Goal: Information Seeking & Learning: Check status

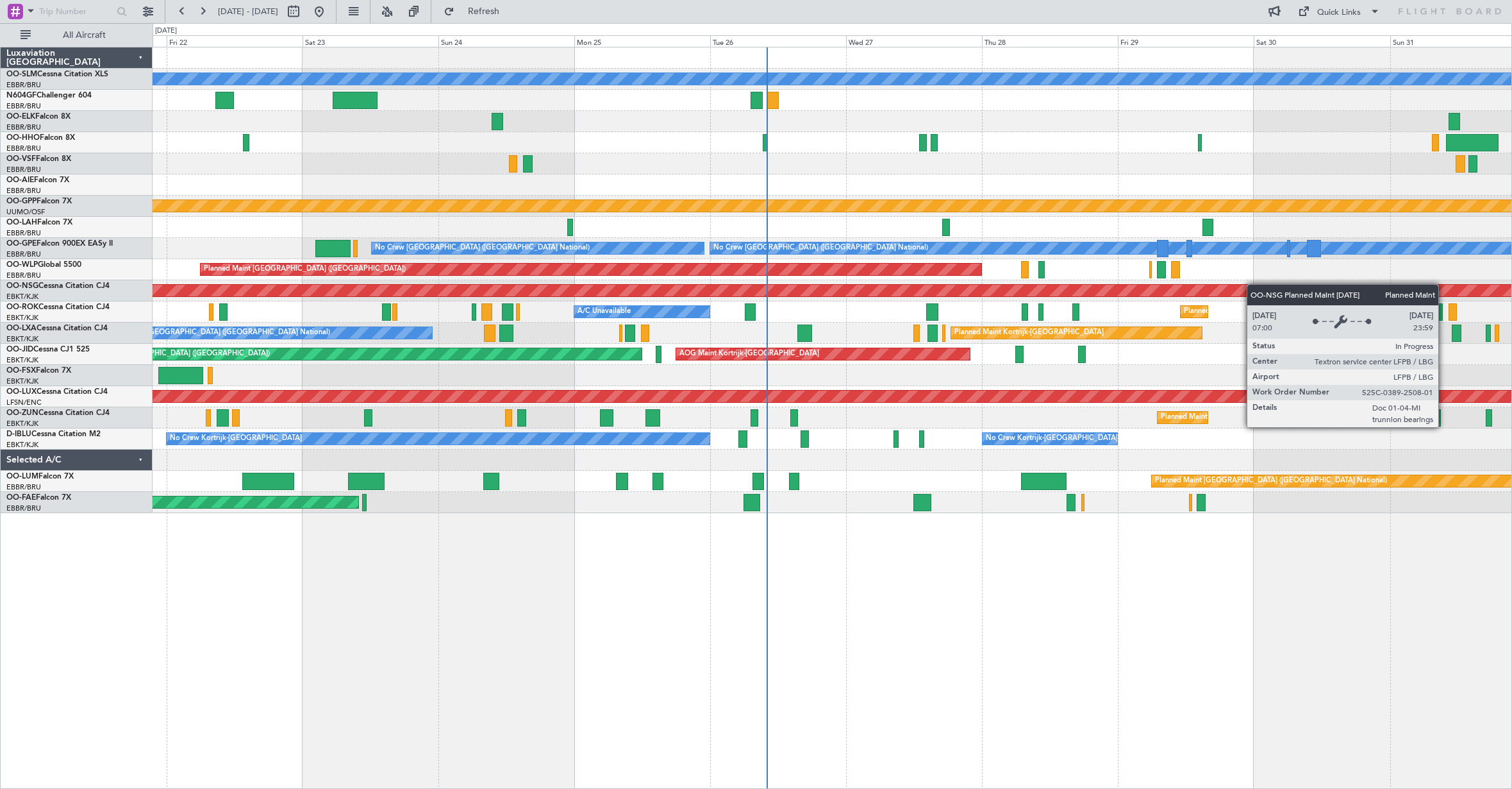
click at [969, 297] on div "A/C Unavailable [GEOGRAPHIC_DATA] Planned Maint [GEOGRAPHIC_DATA] ([GEOGRAPHIC_…" at bounding box center [832, 280] width 1359 height 466
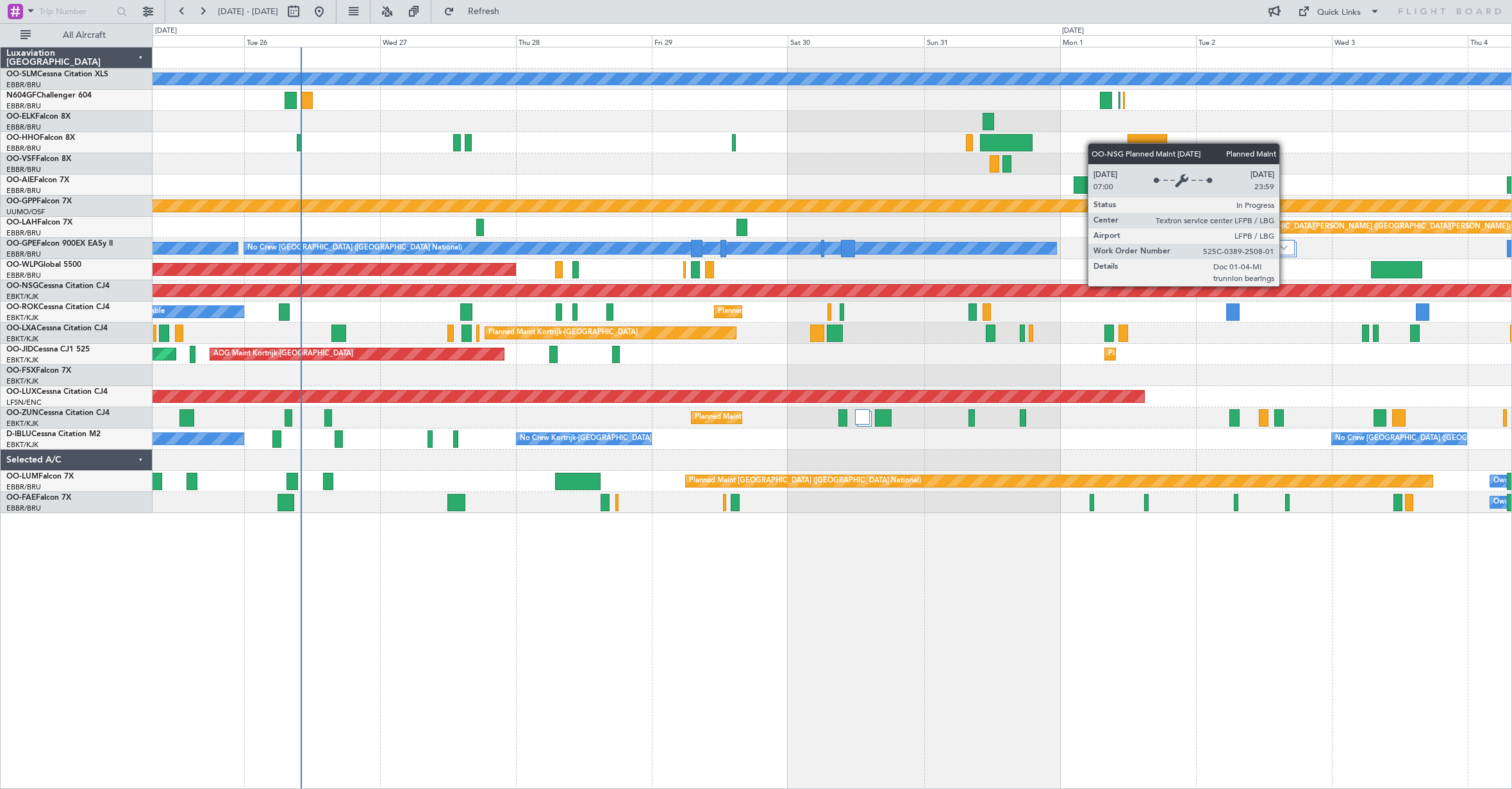
click at [824, 301] on div "A/C Unavailable [GEOGRAPHIC_DATA] Planned Maint [GEOGRAPHIC_DATA] ([GEOGRAPHIC_…" at bounding box center [832, 280] width 1359 height 466
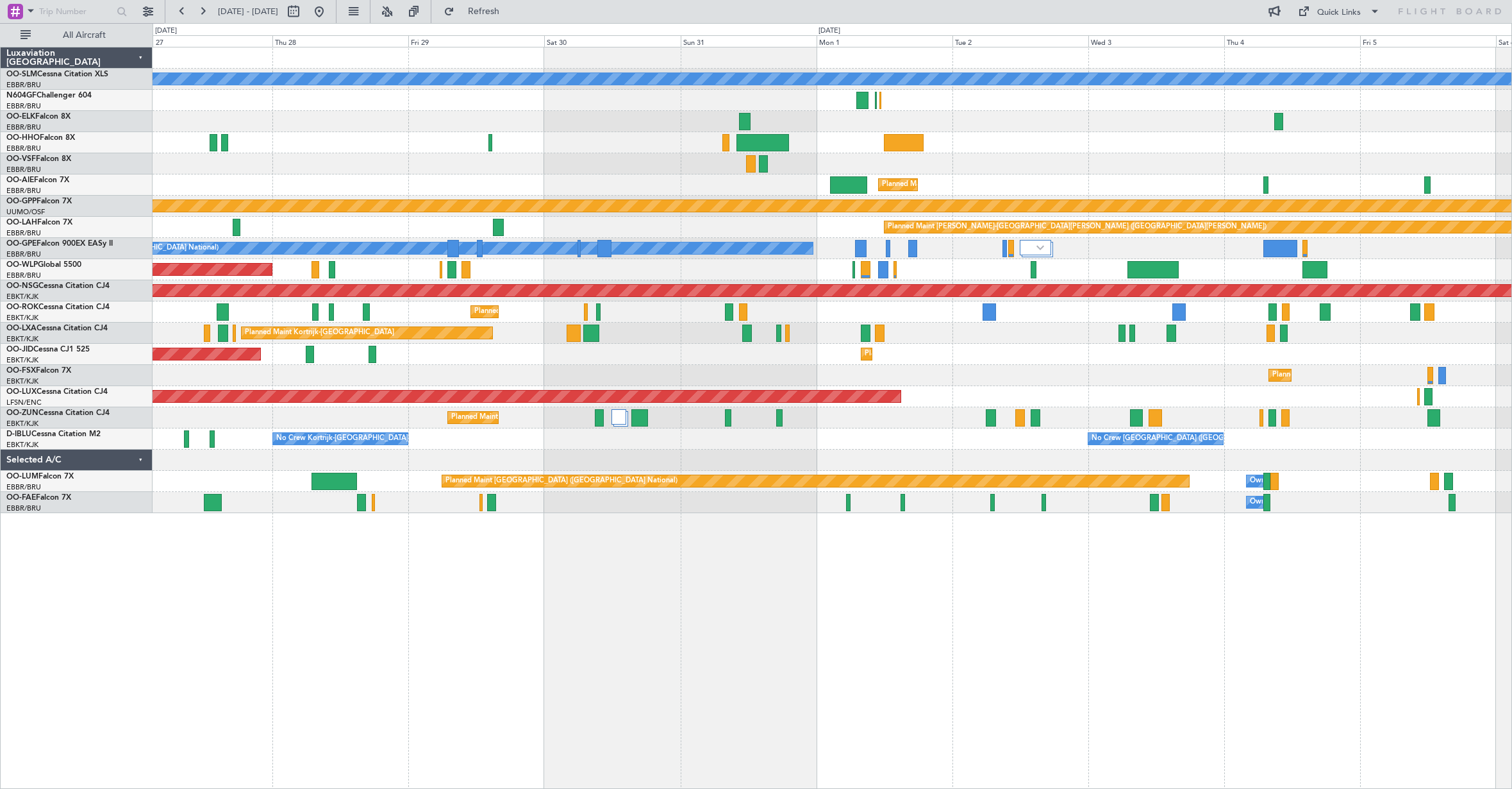
click at [848, 283] on div "A/C Unavailable [GEOGRAPHIC_DATA] Planned Maint [GEOGRAPHIC_DATA] ([GEOGRAPHIC_…" at bounding box center [832, 280] width 1359 height 466
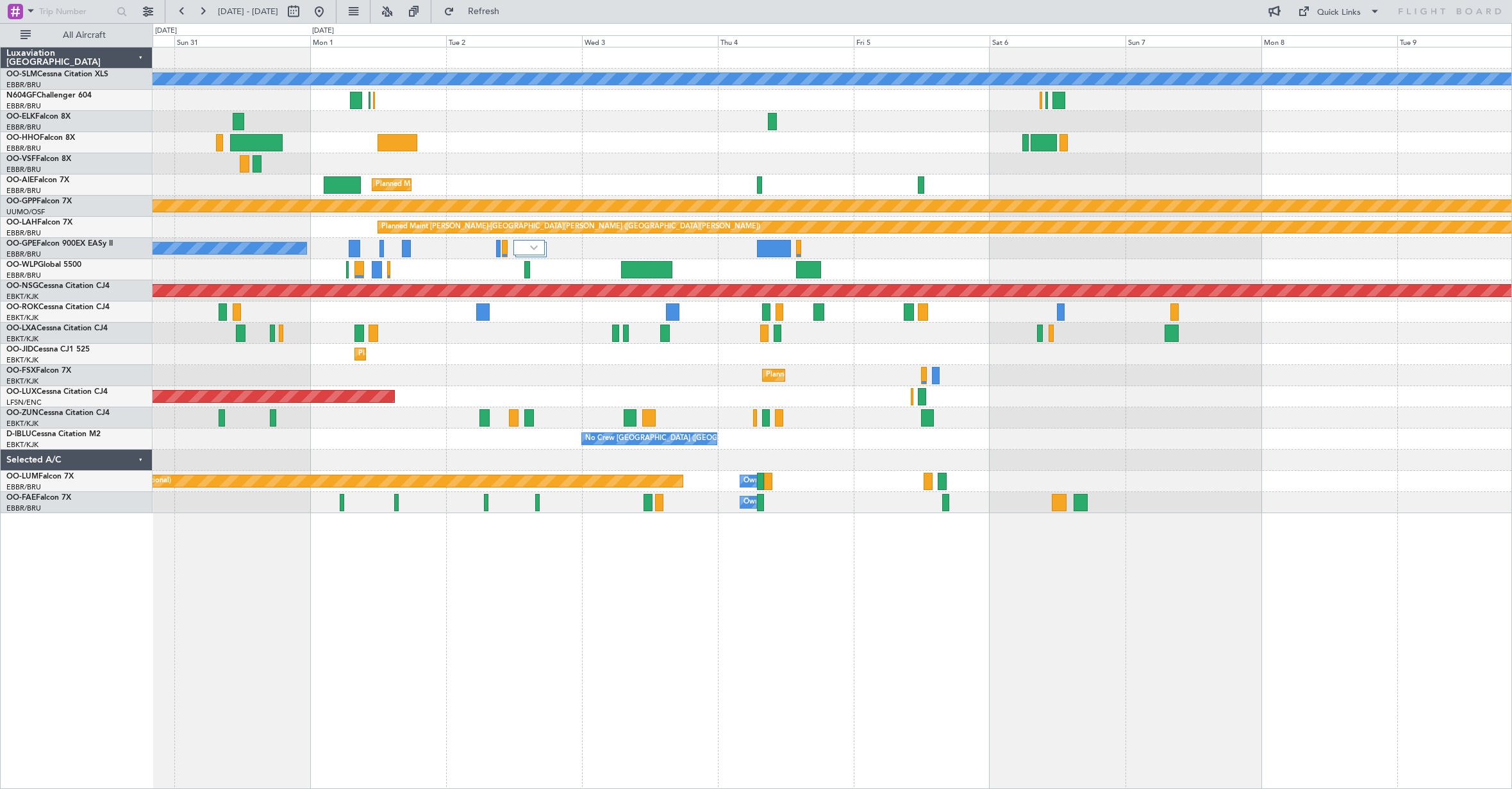
click at [830, 280] on div "A/C Unavailable [GEOGRAPHIC_DATA] Planned Maint [GEOGRAPHIC_DATA] ([GEOGRAPHIC_…" at bounding box center [832, 280] width 1359 height 466
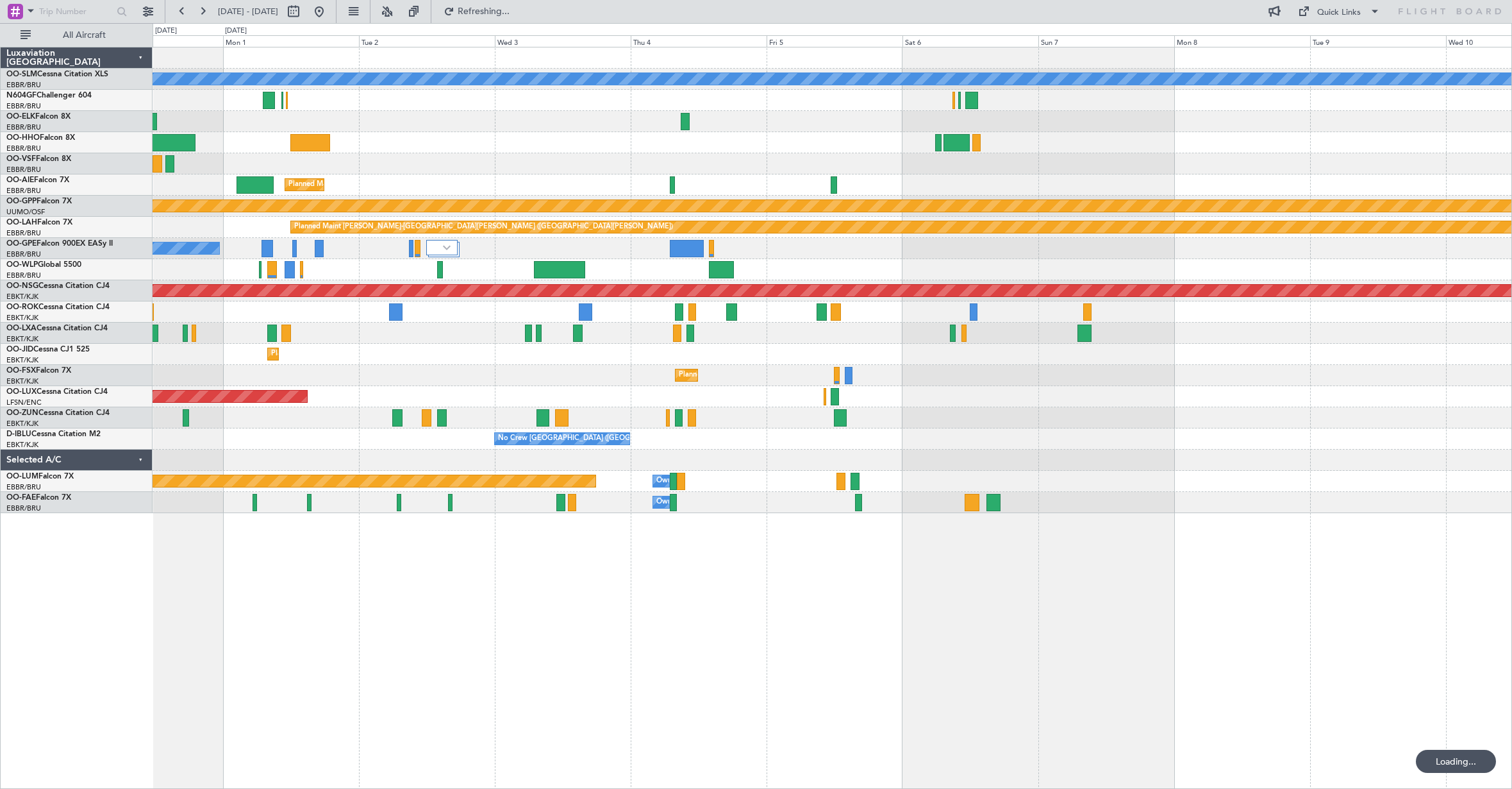
click at [1511, 269] on html "[DATE] - [DATE] Refreshing... Quick Links All Aircraft A/C Unavailable [GEOGRAP…" at bounding box center [756, 394] width 1512 height 789
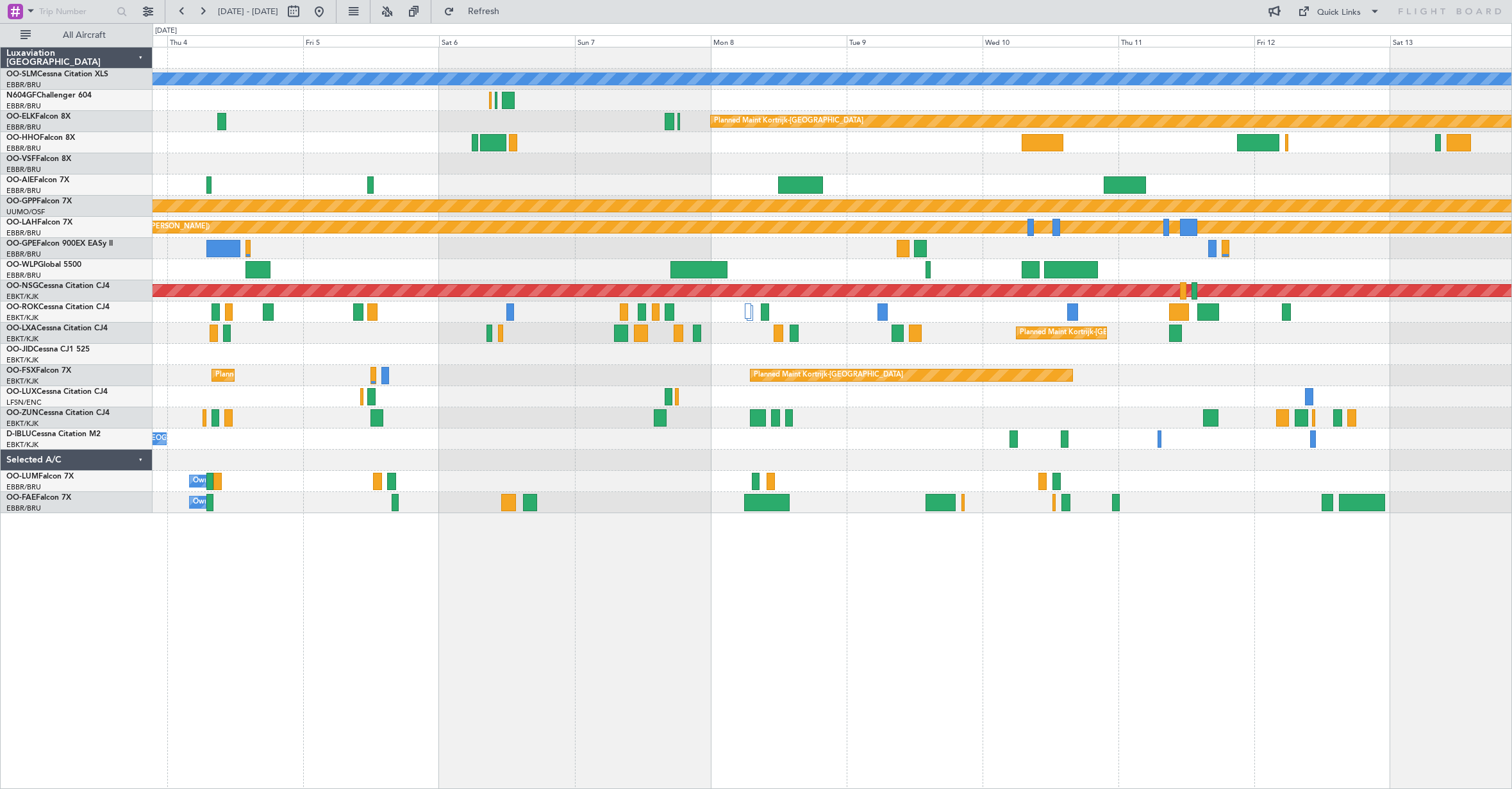
click at [616, 263] on div at bounding box center [832, 269] width 1359 height 21
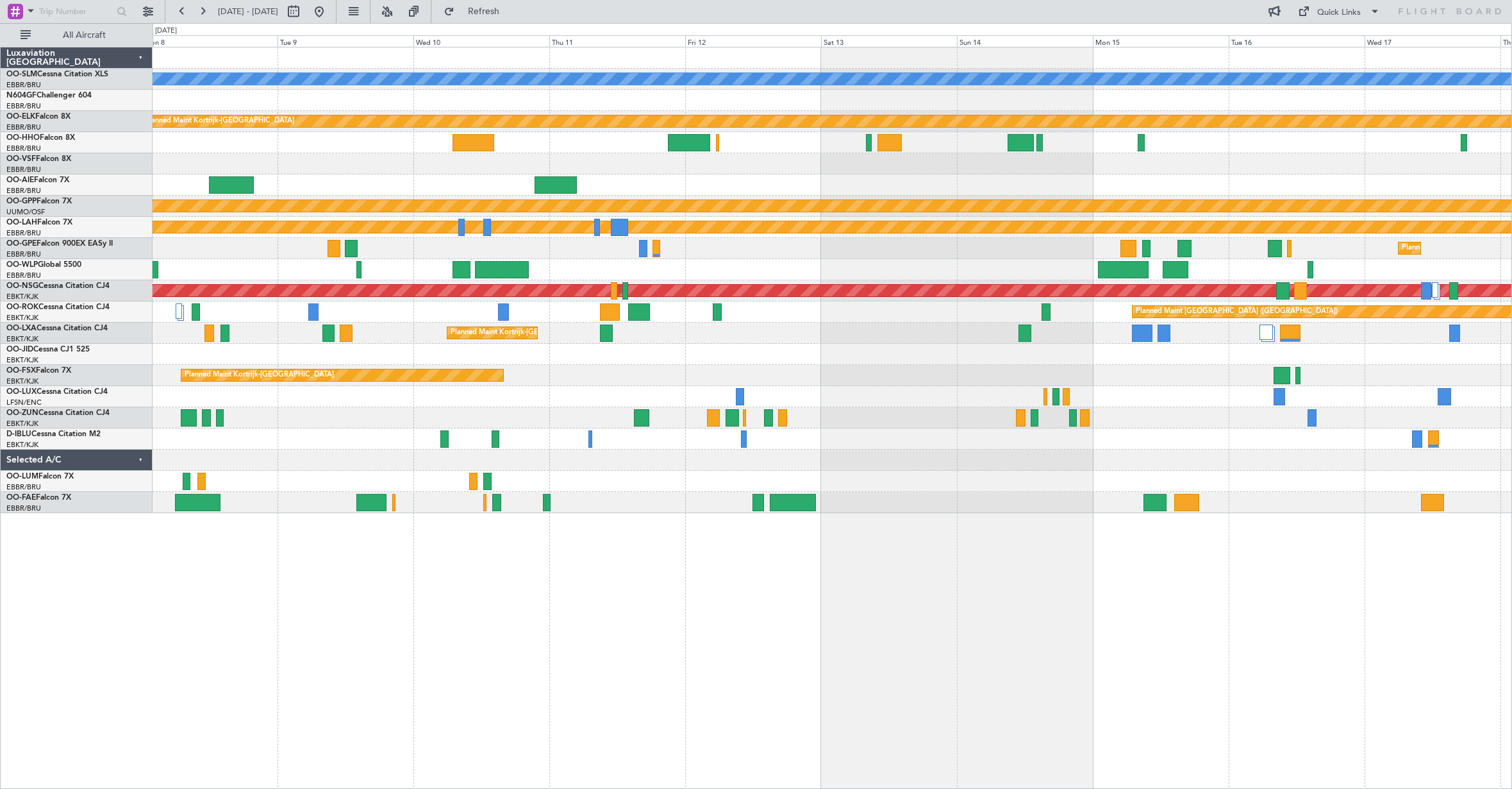
click at [610, 269] on div at bounding box center [832, 269] width 1359 height 21
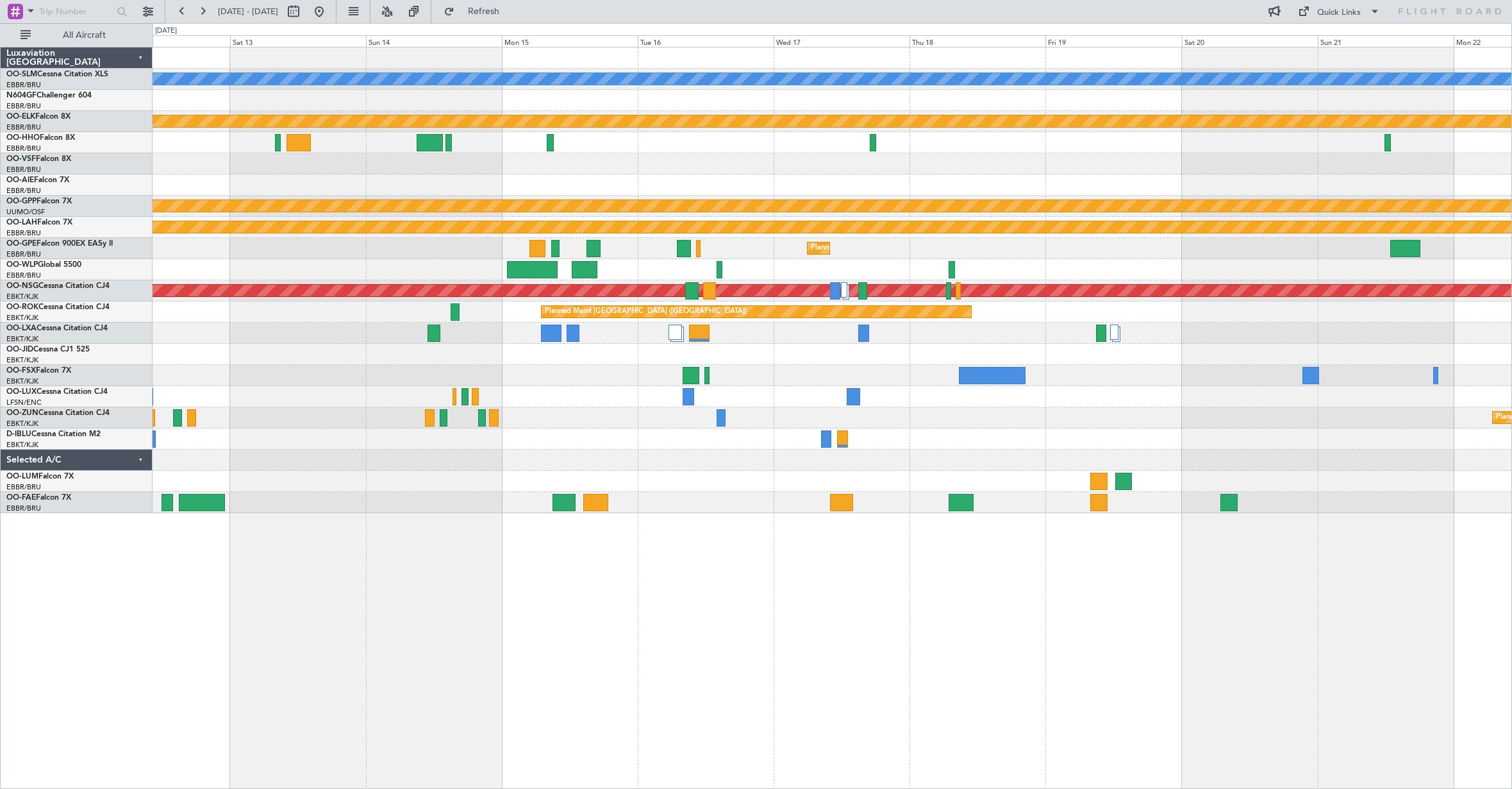
click at [775, 266] on div at bounding box center [832, 269] width 1359 height 21
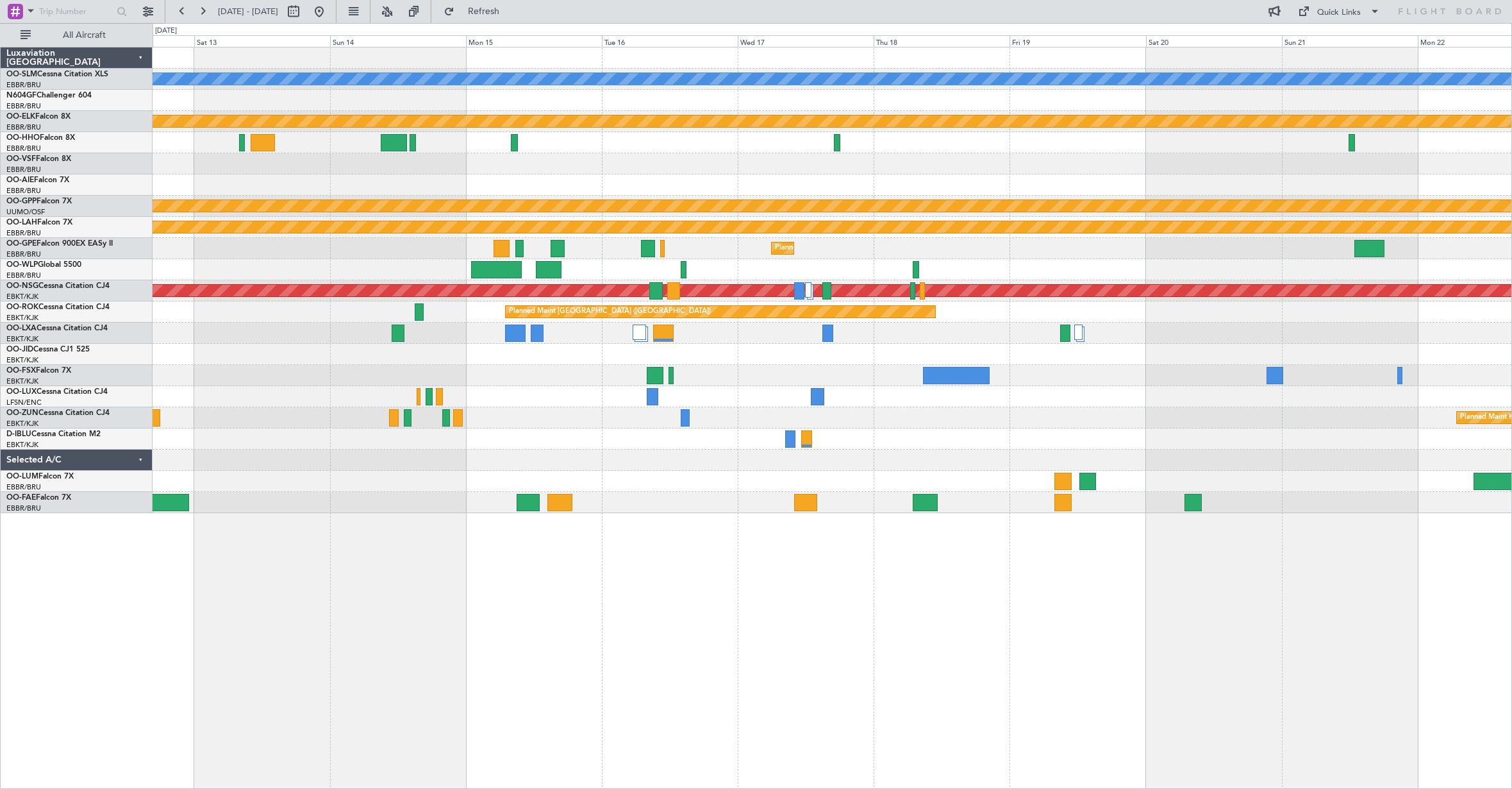
click at [1063, 267] on div at bounding box center [832, 269] width 1359 height 21
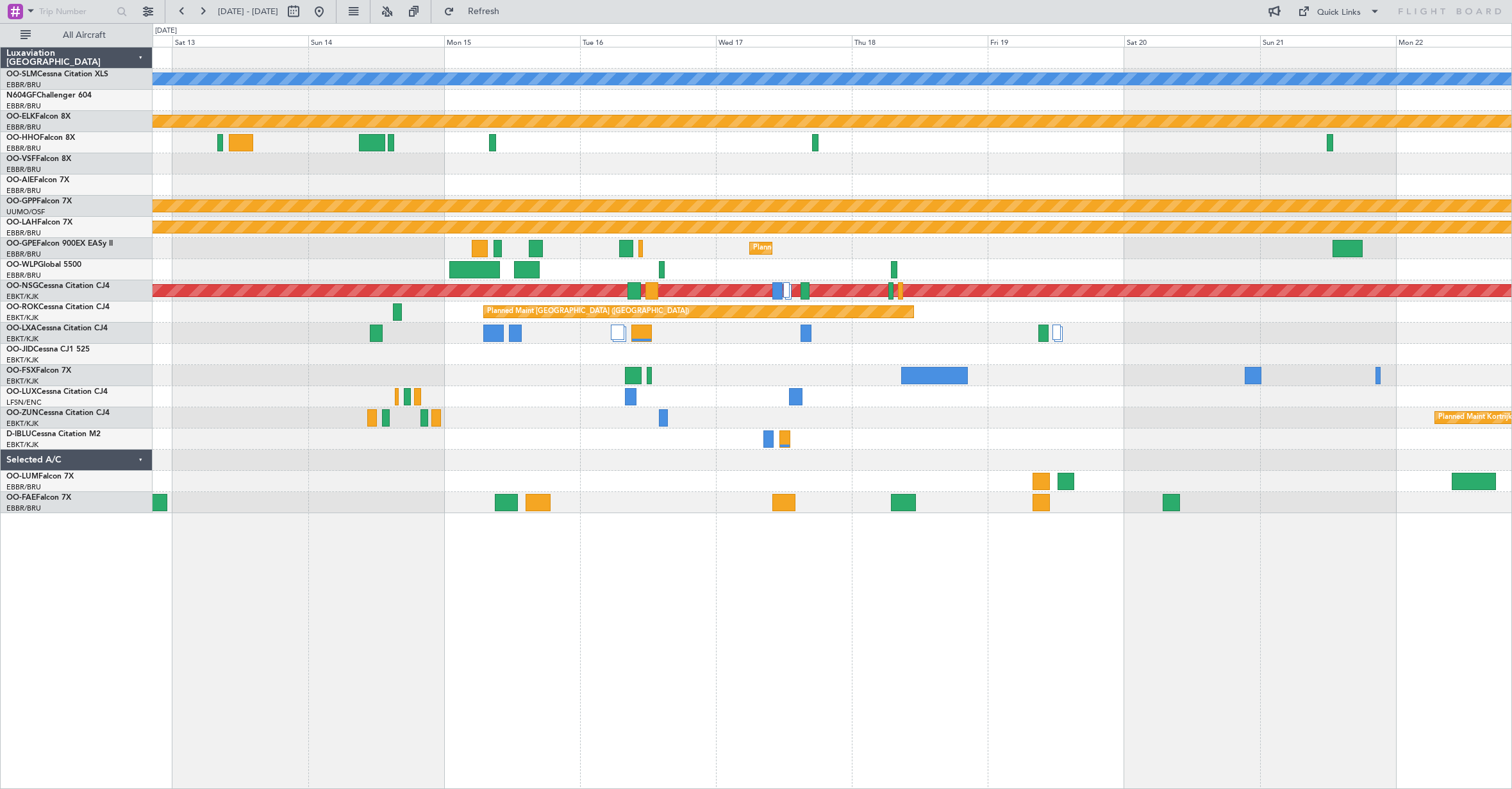
click at [447, 320] on div "A/C Unavailable [GEOGRAPHIC_DATA] Planned Maint [GEOGRAPHIC_DATA]-[GEOGRAPHIC_D…" at bounding box center [832, 280] width 1359 height 466
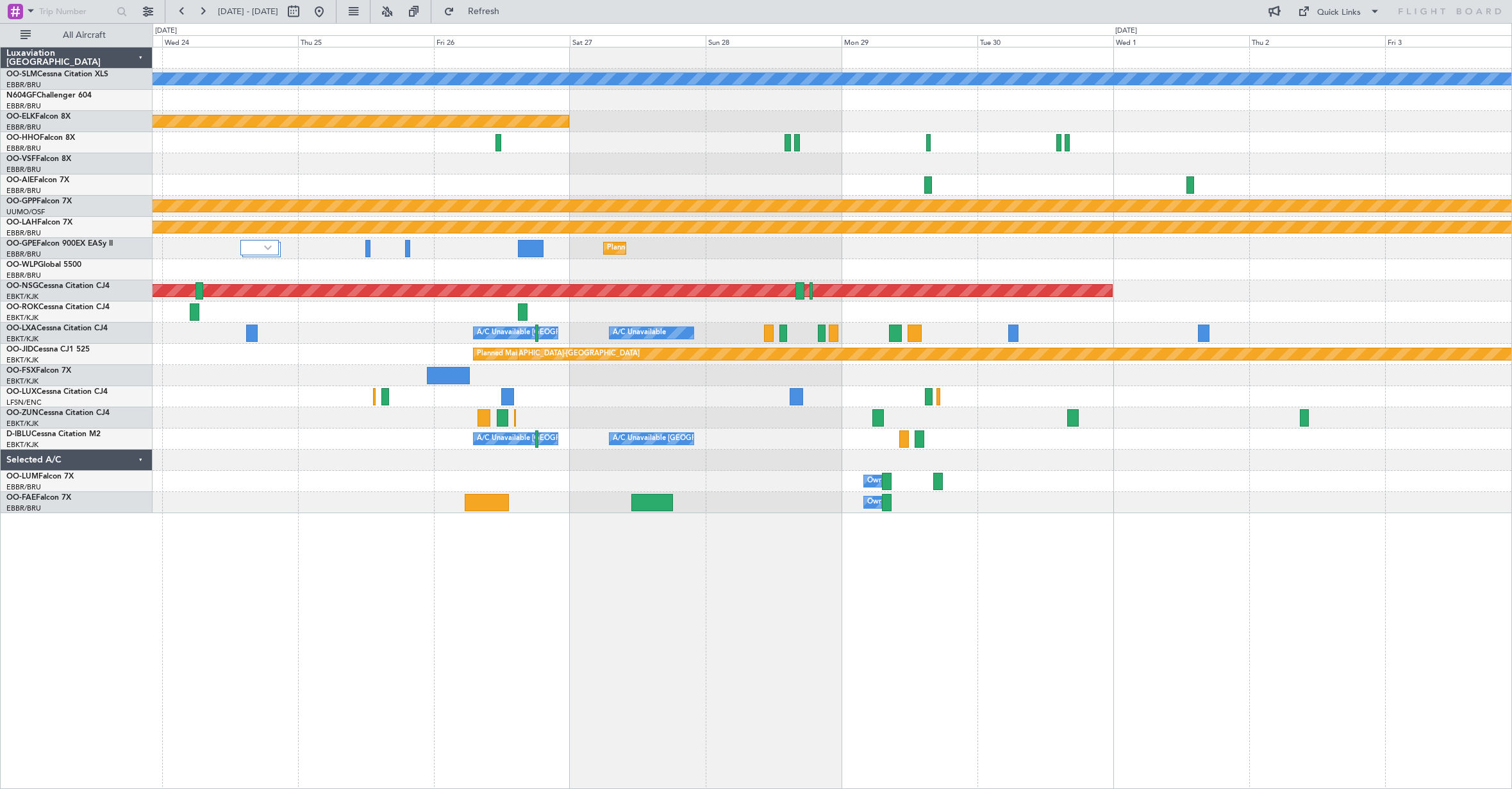
click at [383, 307] on div "A/C Unavailable [GEOGRAPHIC_DATA] Planned Maint [GEOGRAPHIC_DATA]-[GEOGRAPHIC_D…" at bounding box center [832, 280] width 1359 height 466
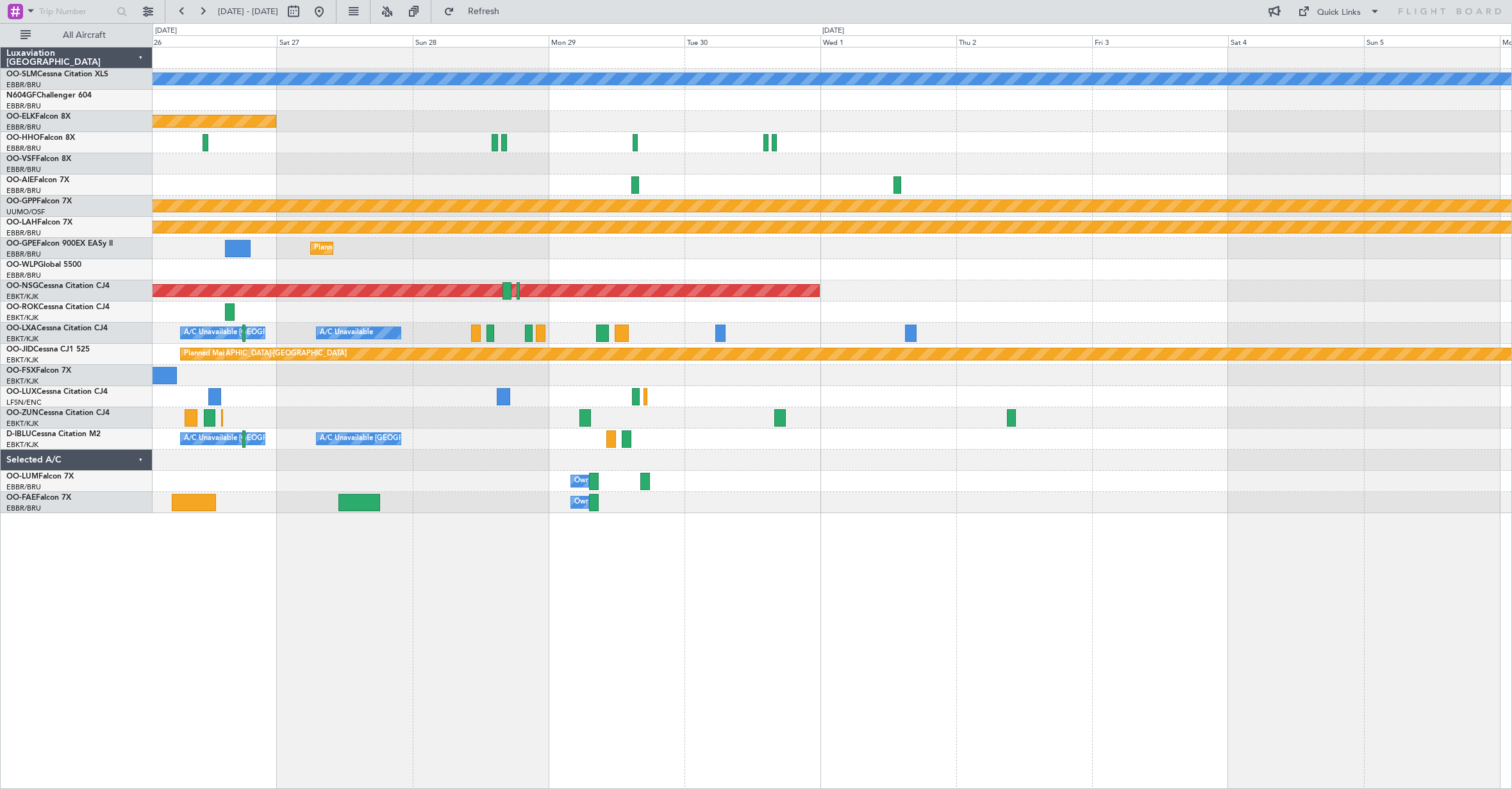
click at [339, 310] on div "A/C Unavailable [GEOGRAPHIC_DATA] Planned Maint [GEOGRAPHIC_DATA]-[GEOGRAPHIC_D…" at bounding box center [832, 280] width 1359 height 466
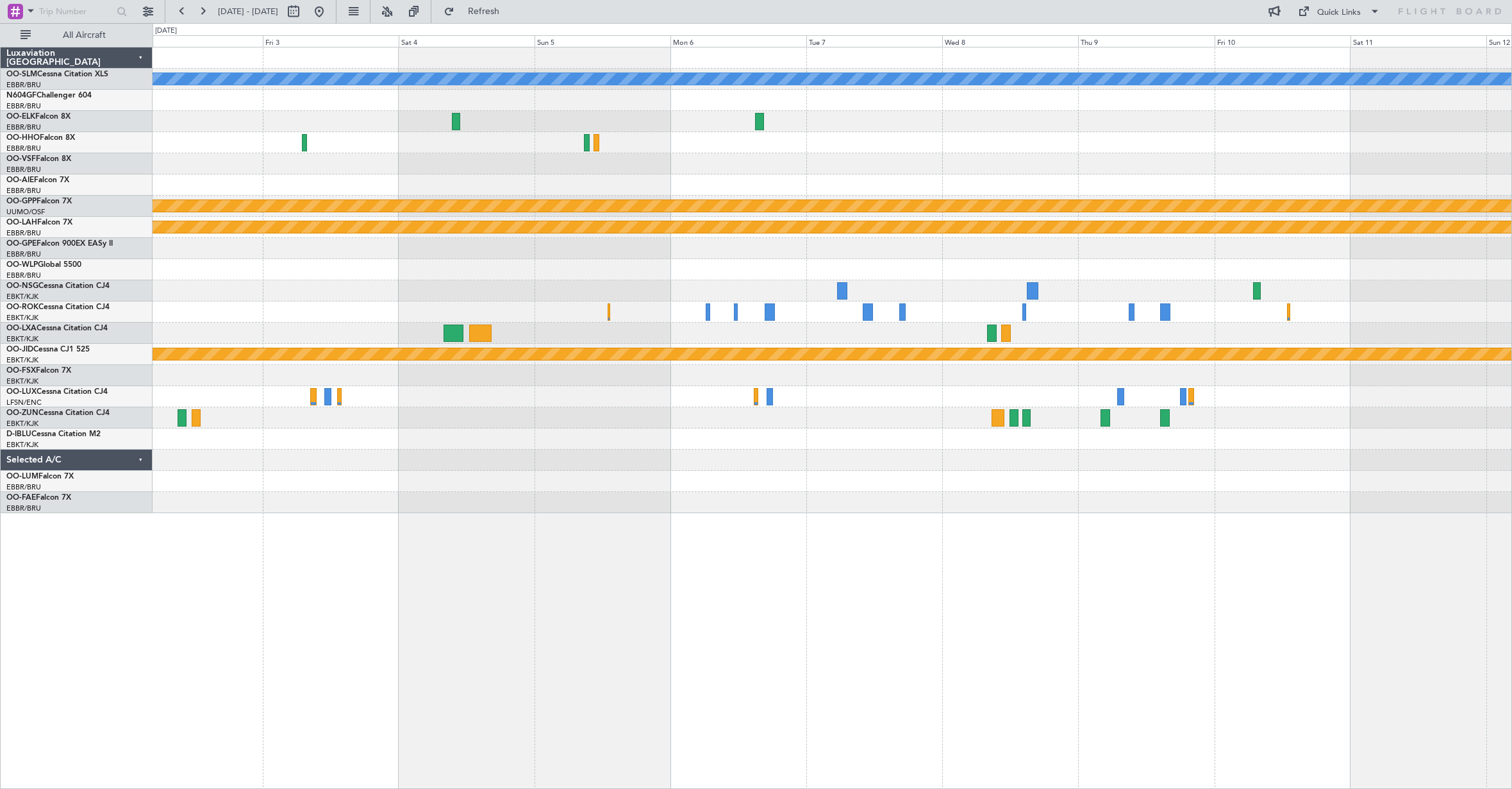
click at [767, 282] on div "A/C Unavailable [GEOGRAPHIC_DATA] Grounded [GEOGRAPHIC_DATA] Planned [GEOGRAPHI…" at bounding box center [832, 280] width 1359 height 466
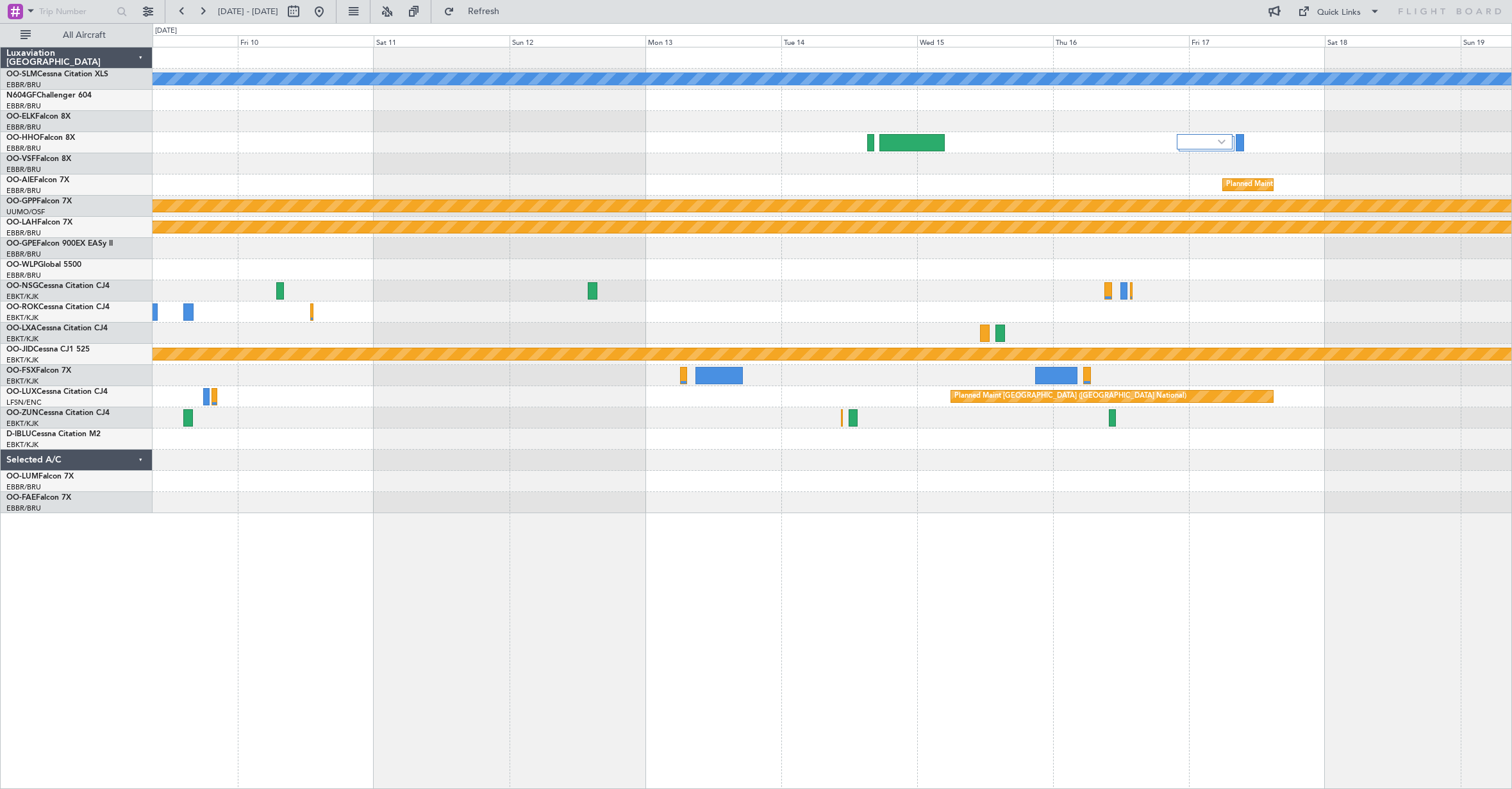
click at [639, 236] on div "A/C Unavailable [GEOGRAPHIC_DATA] Planned Maint [GEOGRAPHIC_DATA] ([GEOGRAPHIC_…" at bounding box center [832, 280] width 1359 height 466
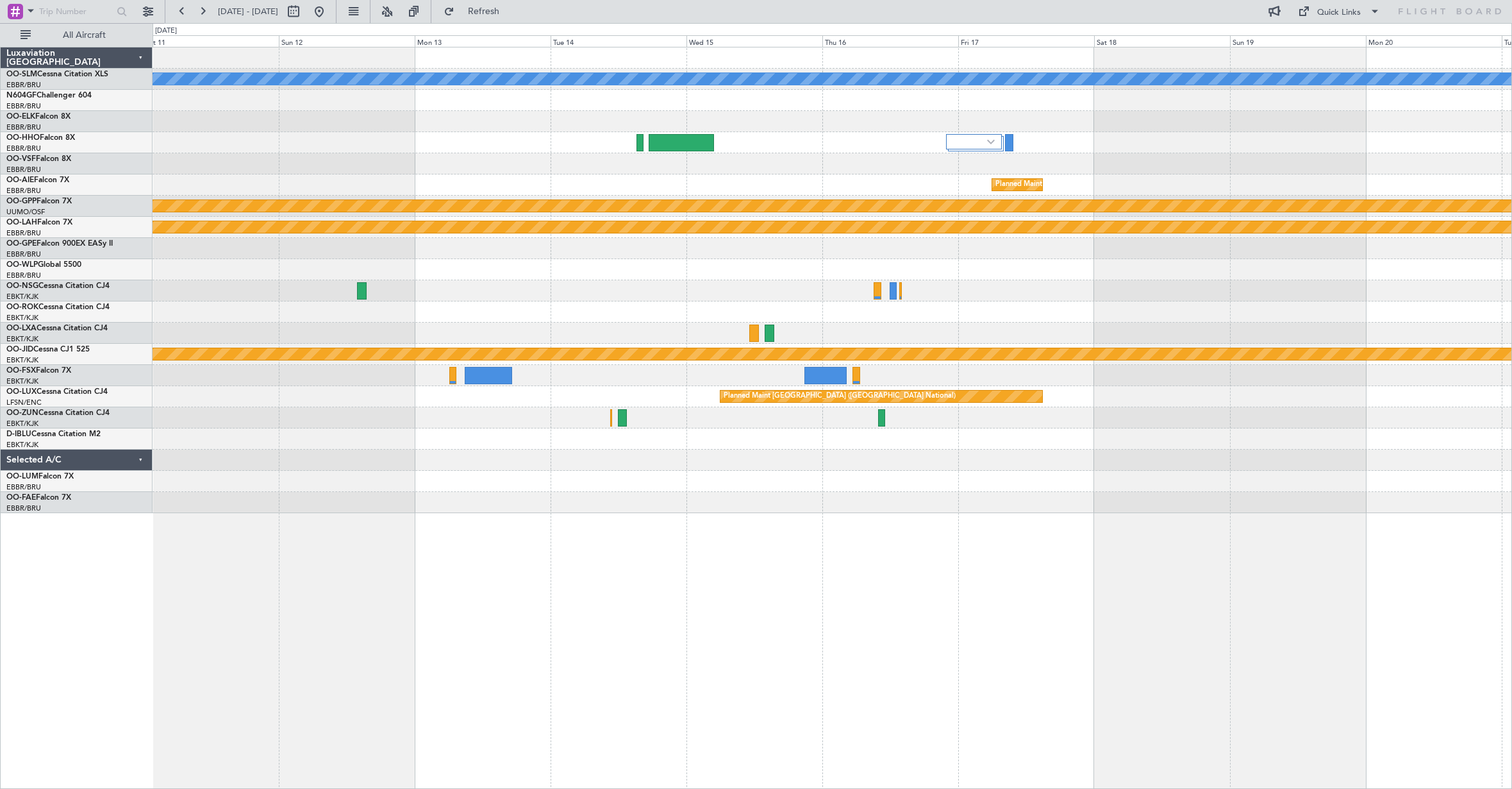
click at [676, 244] on div "A/C Unavailable [GEOGRAPHIC_DATA] Planned Maint [GEOGRAPHIC_DATA] ([GEOGRAPHIC_…" at bounding box center [832, 280] width 1359 height 466
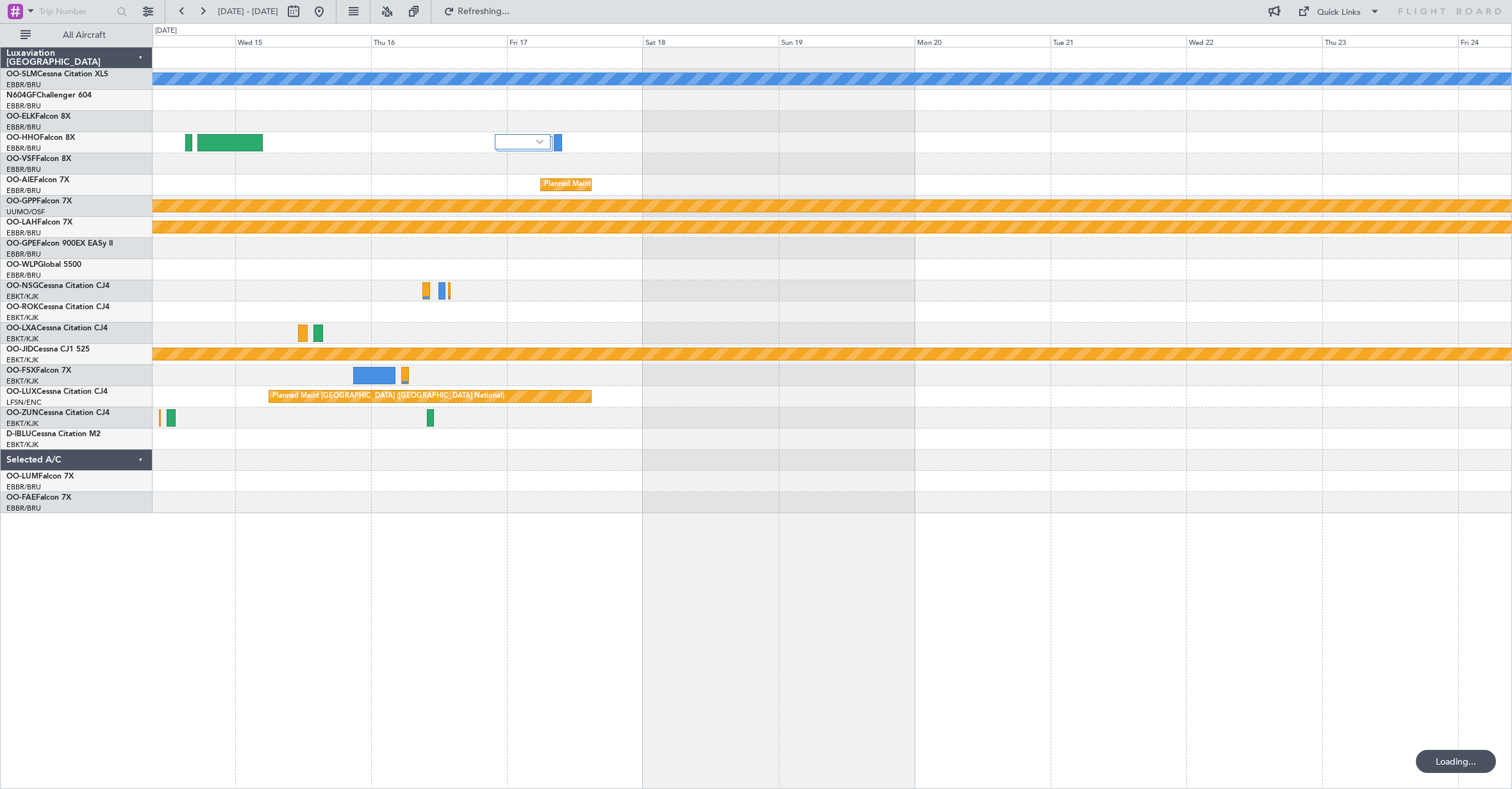
click at [572, 259] on div "A/C Unavailable [GEOGRAPHIC_DATA] Planned Maint [GEOGRAPHIC_DATA] ([GEOGRAPHIC_…" at bounding box center [832, 280] width 1359 height 466
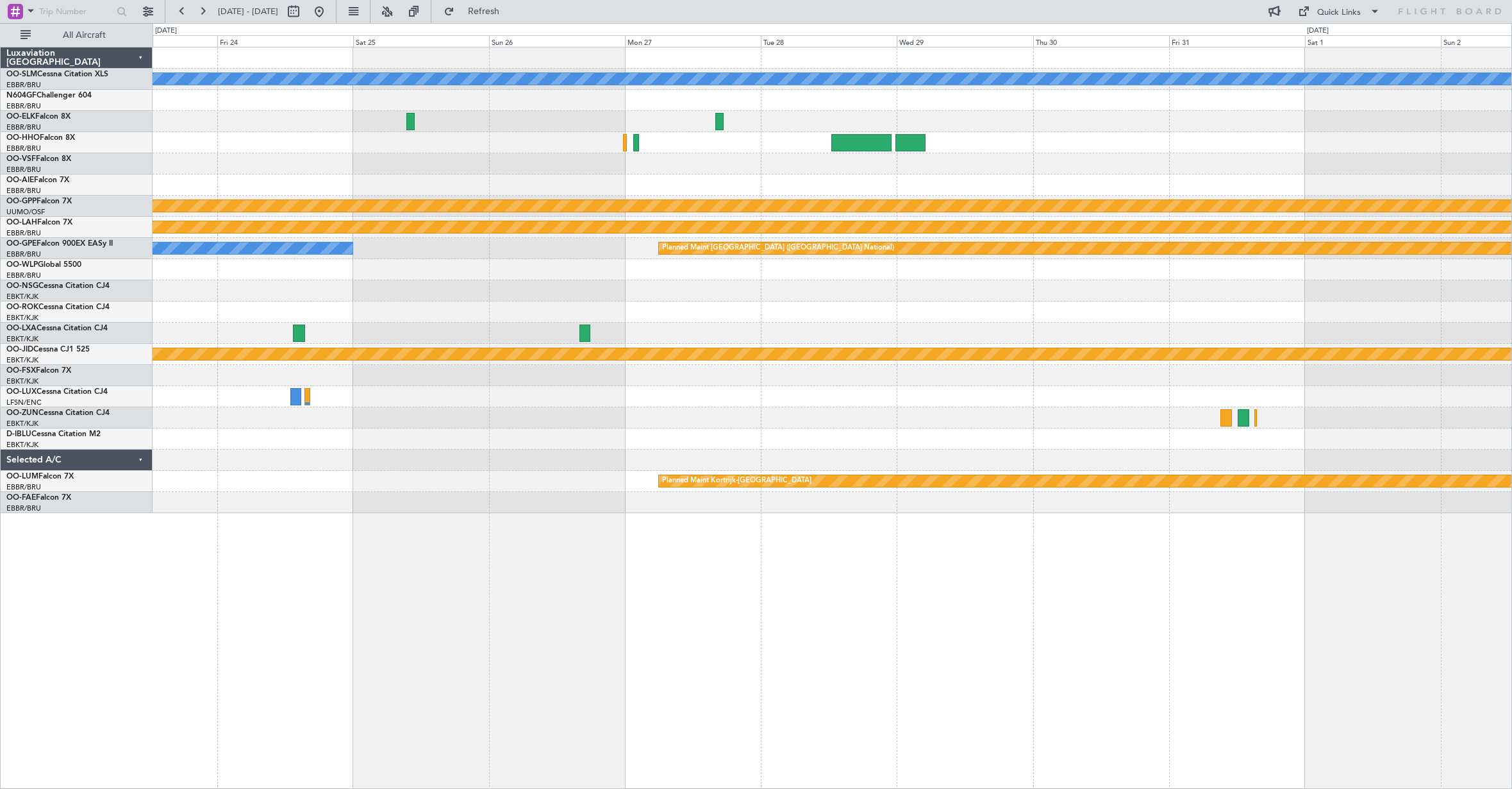
click at [471, 289] on div "A/C Unavailable [GEOGRAPHIC_DATA] Grounded [GEOGRAPHIC_DATA] Planned [GEOGRAPHI…" at bounding box center [832, 280] width 1359 height 466
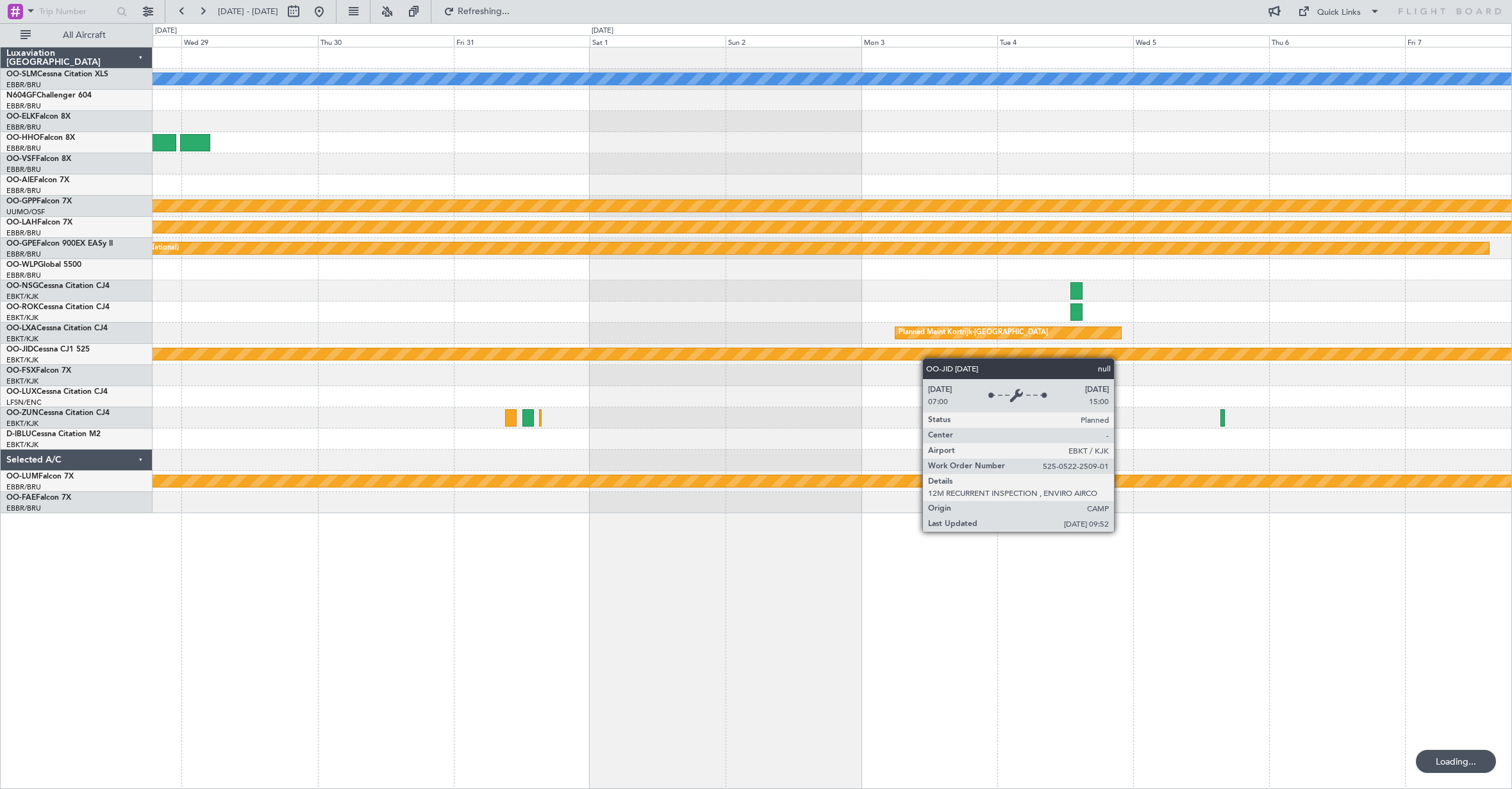
click at [517, 352] on div "null [GEOGRAPHIC_DATA]-[GEOGRAPHIC_DATA]" at bounding box center [832, 354] width 1359 height 21
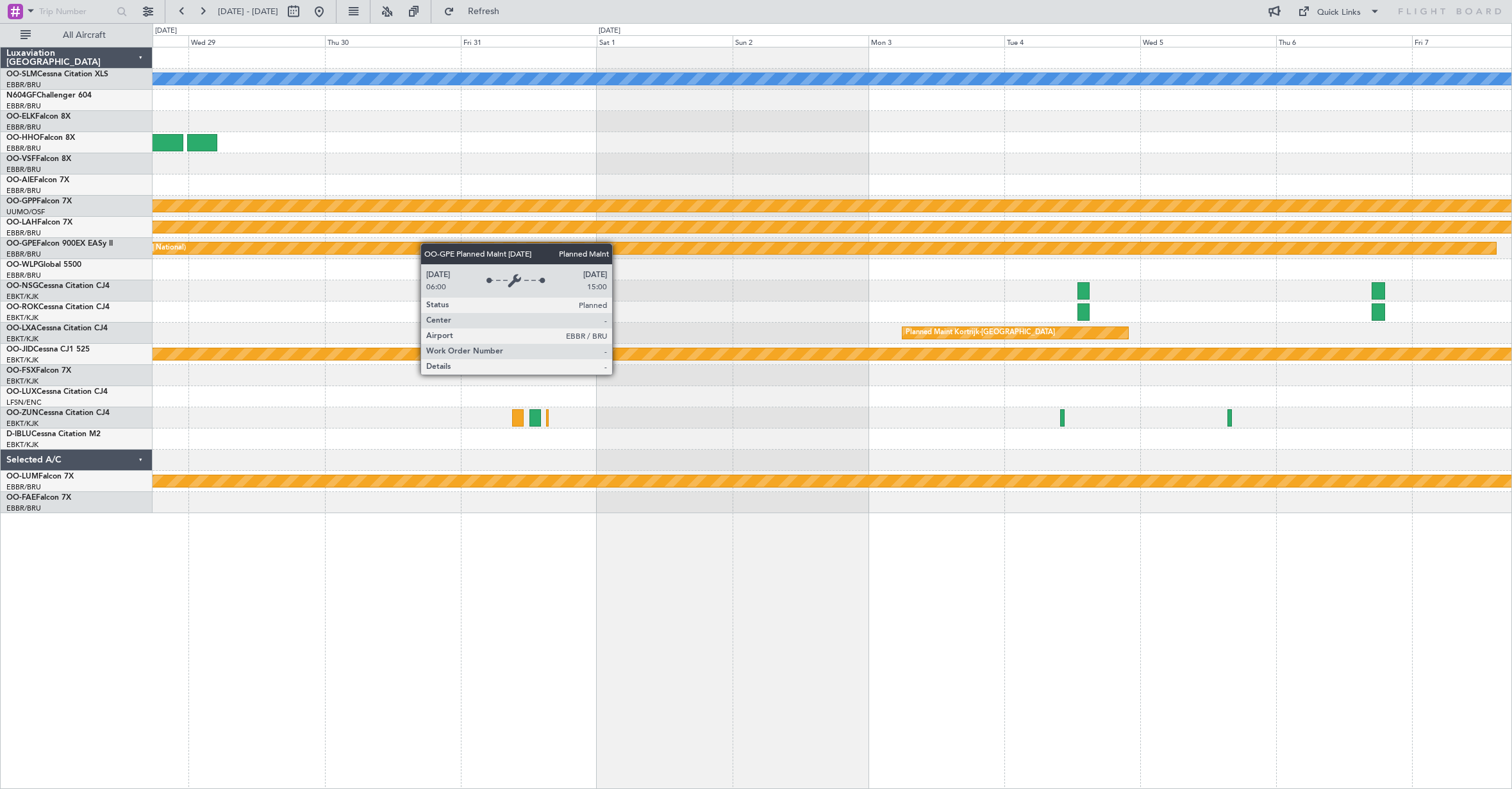
click at [432, 262] on div "A/C Unavailable [GEOGRAPHIC_DATA] Grounded [GEOGRAPHIC_DATA] Planned [GEOGRAPHI…" at bounding box center [832, 280] width 1359 height 466
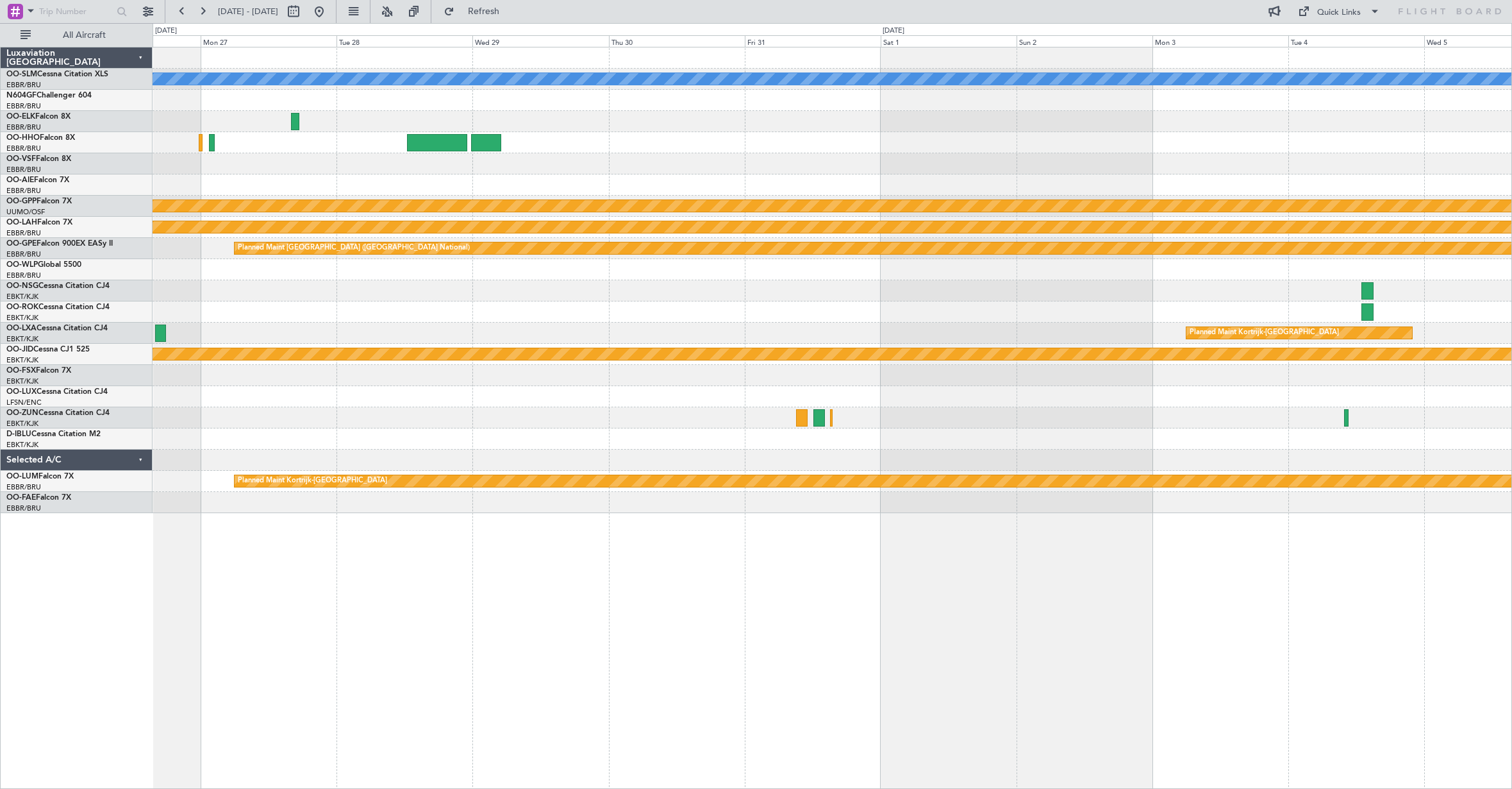
click at [862, 148] on div "A/C Unavailable [GEOGRAPHIC_DATA] Grounded [GEOGRAPHIC_DATA] Planned [GEOGRAPHI…" at bounding box center [832, 280] width 1359 height 466
click at [1049, 169] on div at bounding box center [832, 163] width 1359 height 21
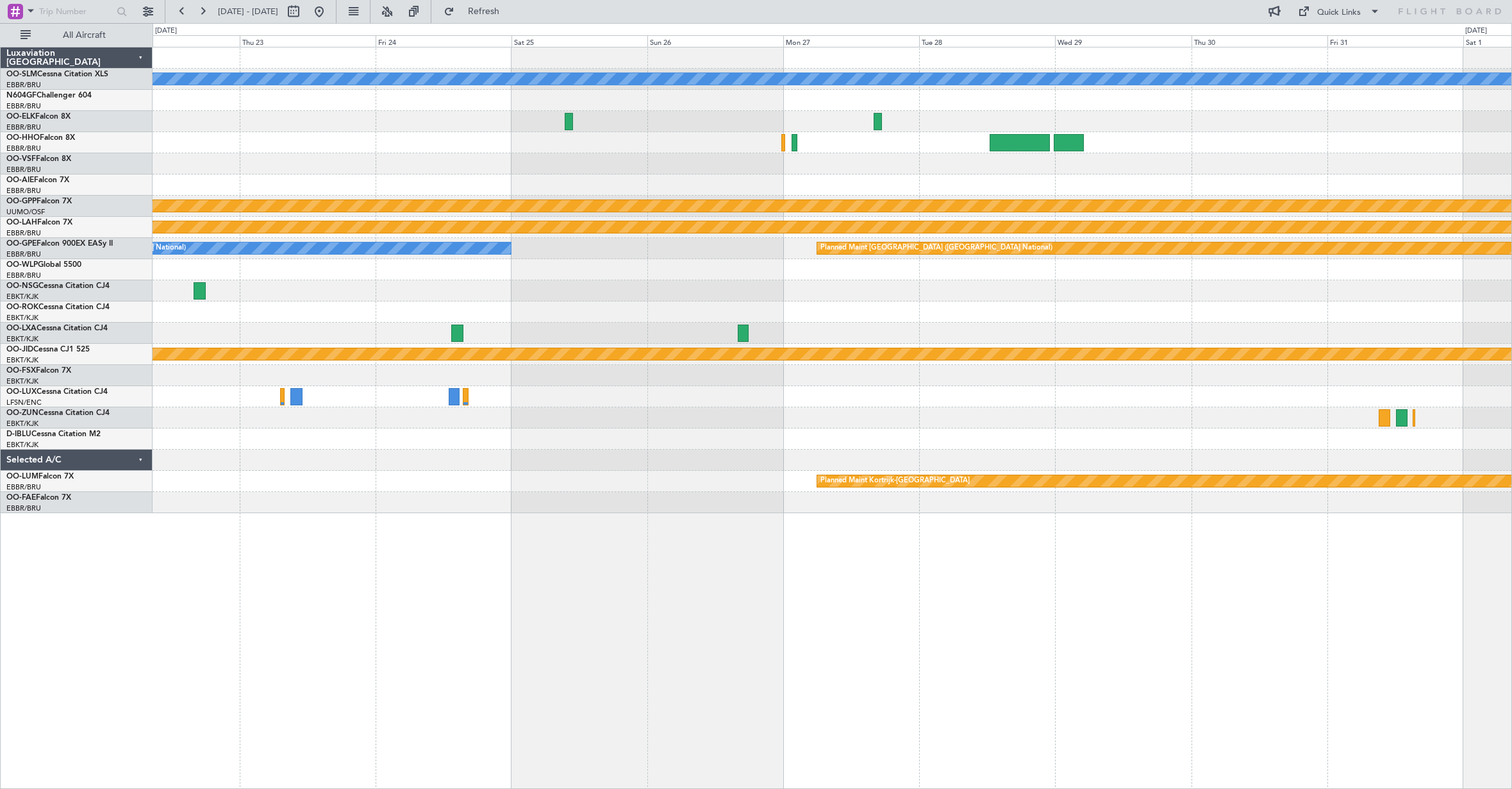
click at [1049, 196] on div "A/C Unavailable [GEOGRAPHIC_DATA] Grounded [GEOGRAPHIC_DATA] Planned [GEOGRAPHI…" at bounding box center [832, 280] width 1359 height 466
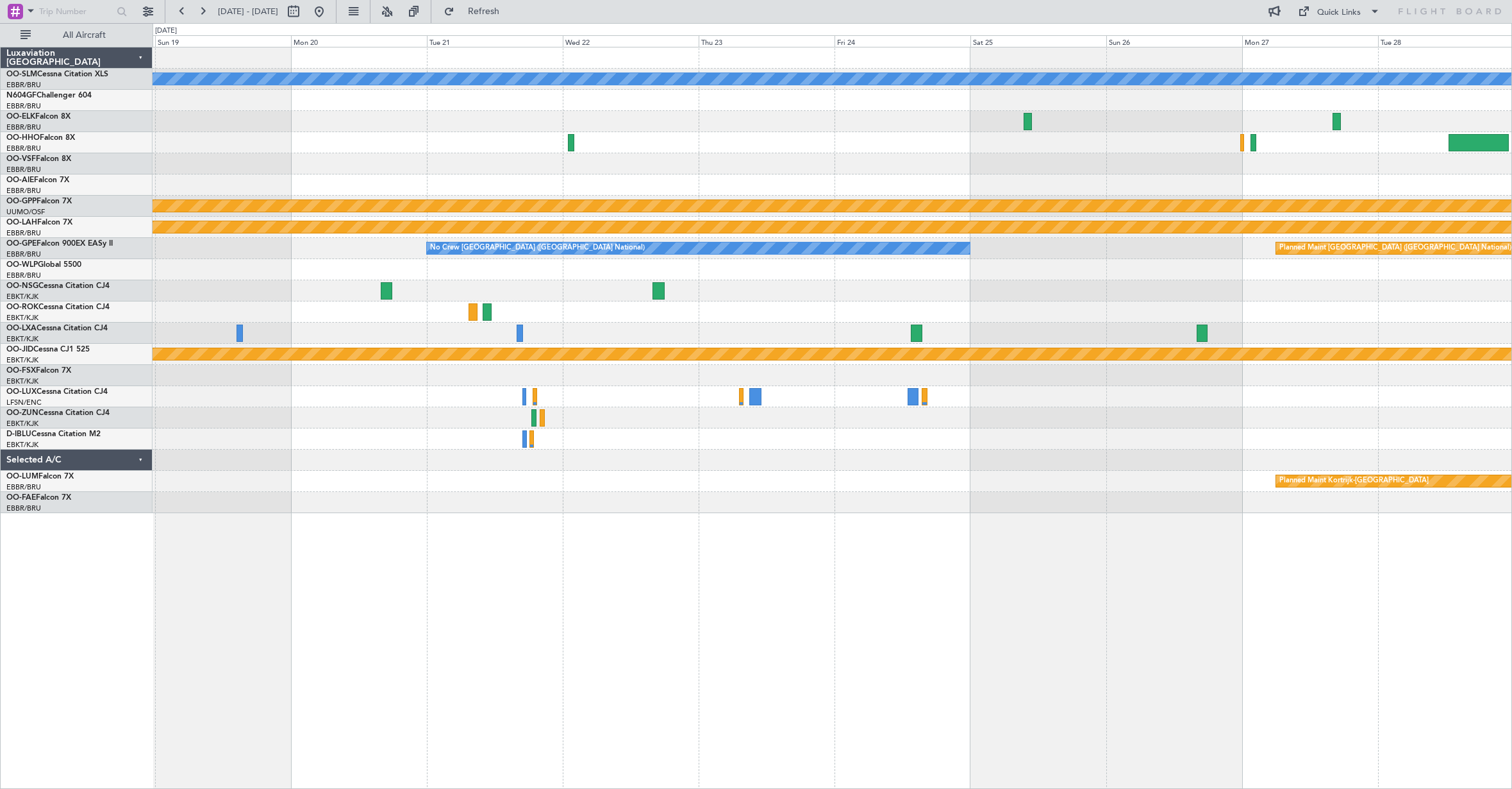
click at [857, 311] on div at bounding box center [832, 311] width 1359 height 21
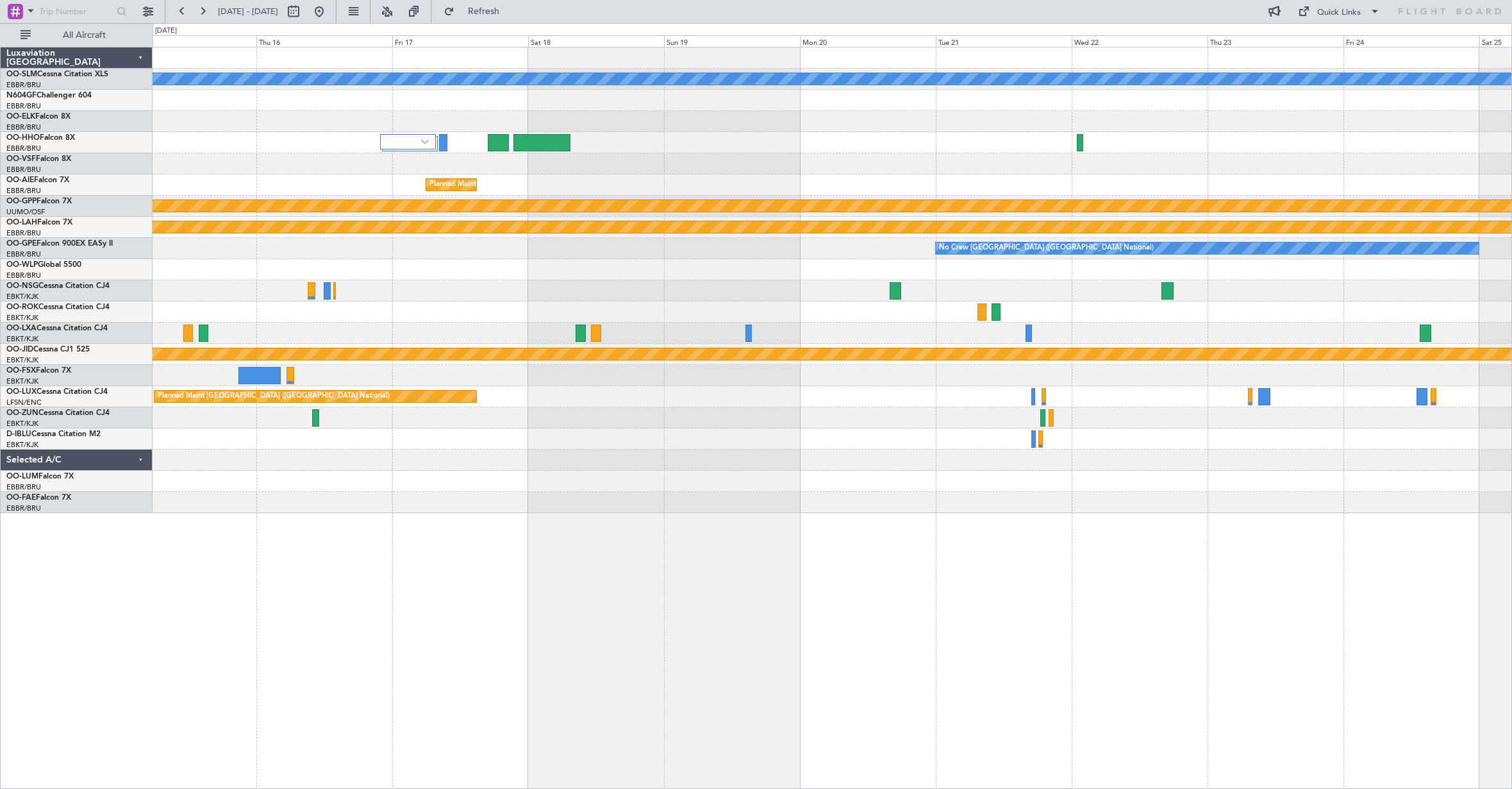
click at [962, 317] on div at bounding box center [832, 311] width 1359 height 21
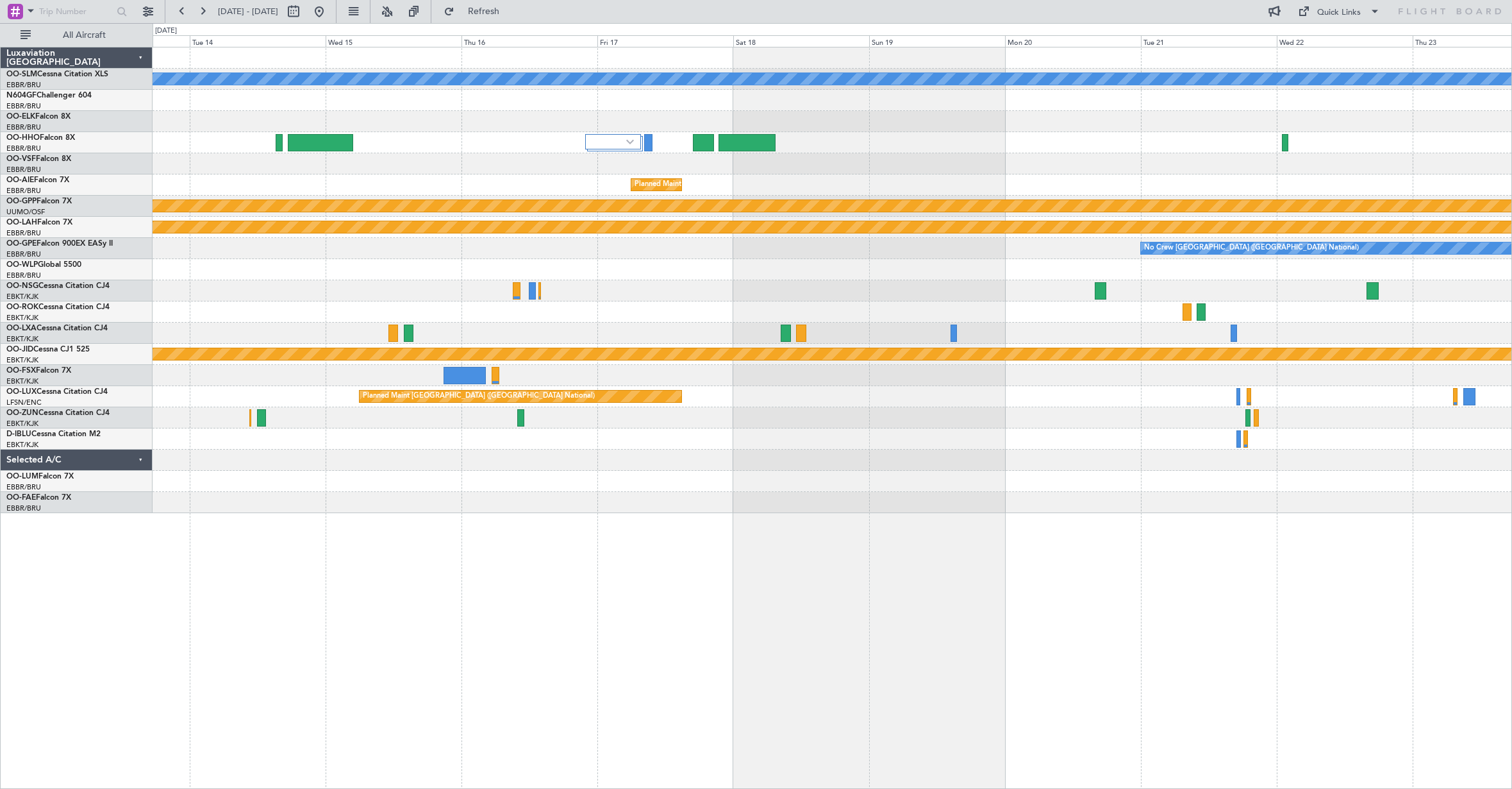
click at [1042, 329] on div "A/C Unavailable [GEOGRAPHIC_DATA] Planned Maint [GEOGRAPHIC_DATA] ([GEOGRAPHIC_…" at bounding box center [832, 280] width 1359 height 466
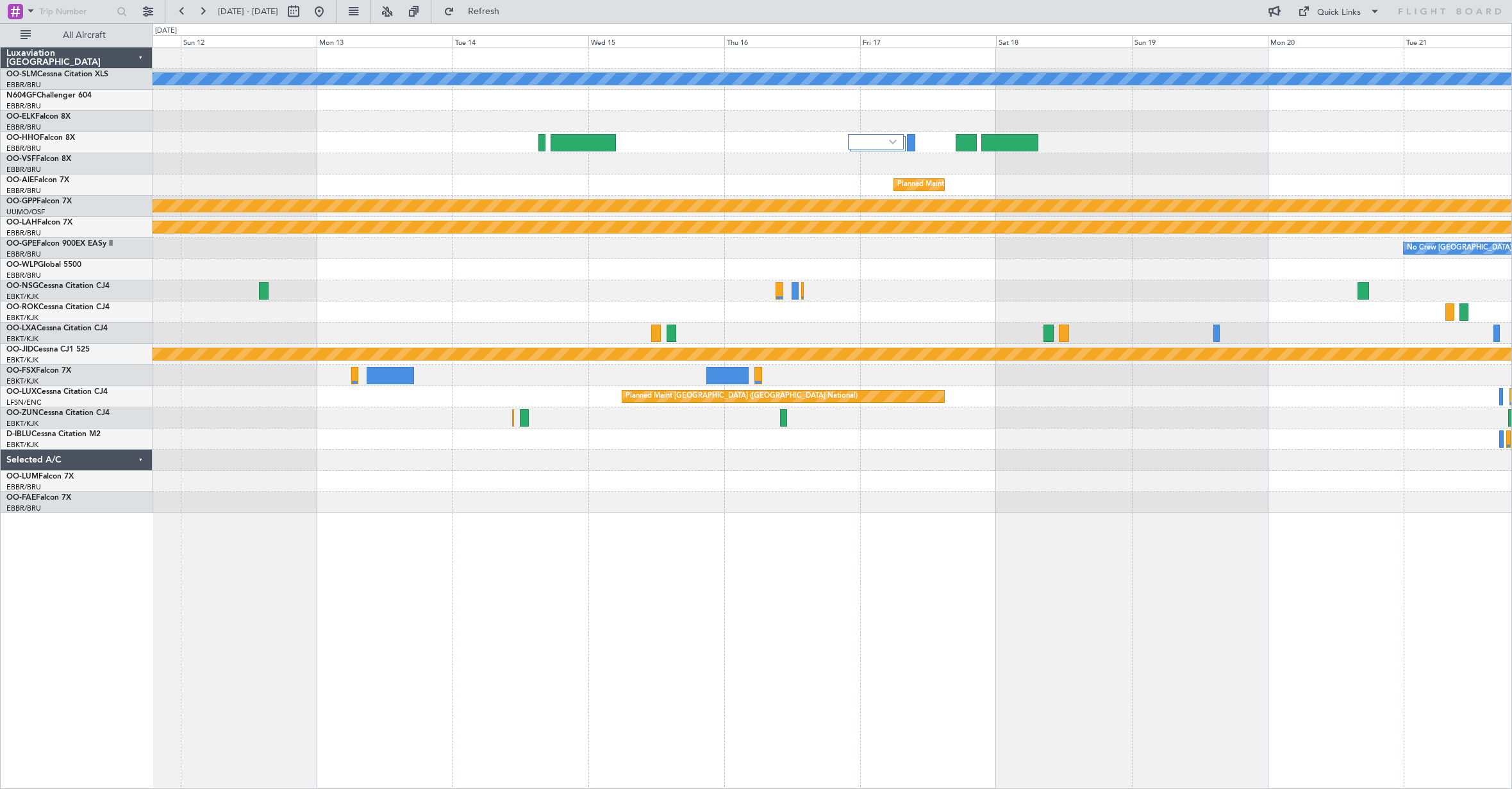
click at [1025, 308] on div "A/C Unavailable [GEOGRAPHIC_DATA] Planned Maint [GEOGRAPHIC_DATA] ([GEOGRAPHIC_…" at bounding box center [832, 280] width 1359 height 466
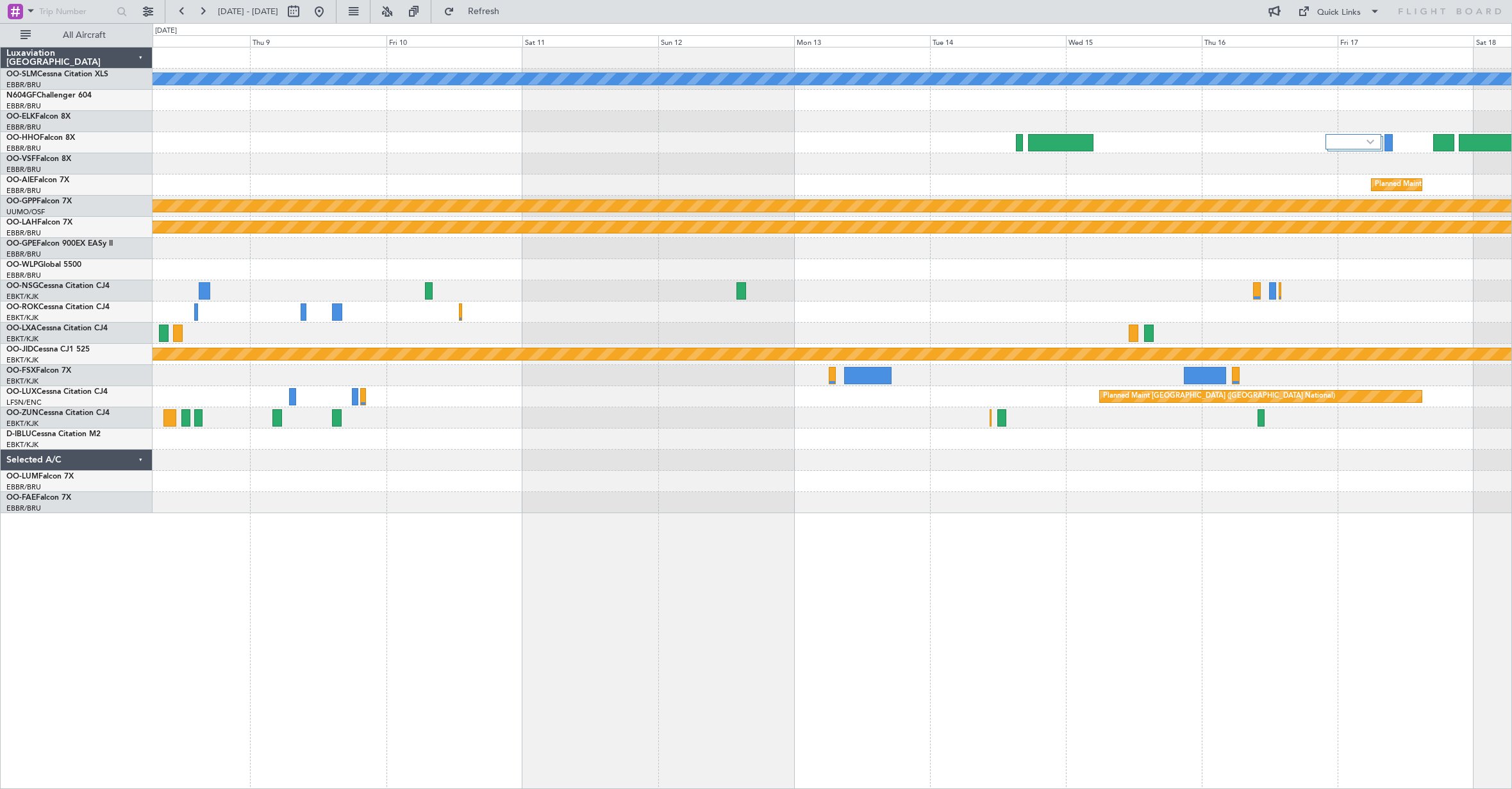
click at [1184, 339] on div "A/C Unavailable [GEOGRAPHIC_DATA] Planned Maint [GEOGRAPHIC_DATA] ([GEOGRAPHIC_…" at bounding box center [832, 280] width 1359 height 466
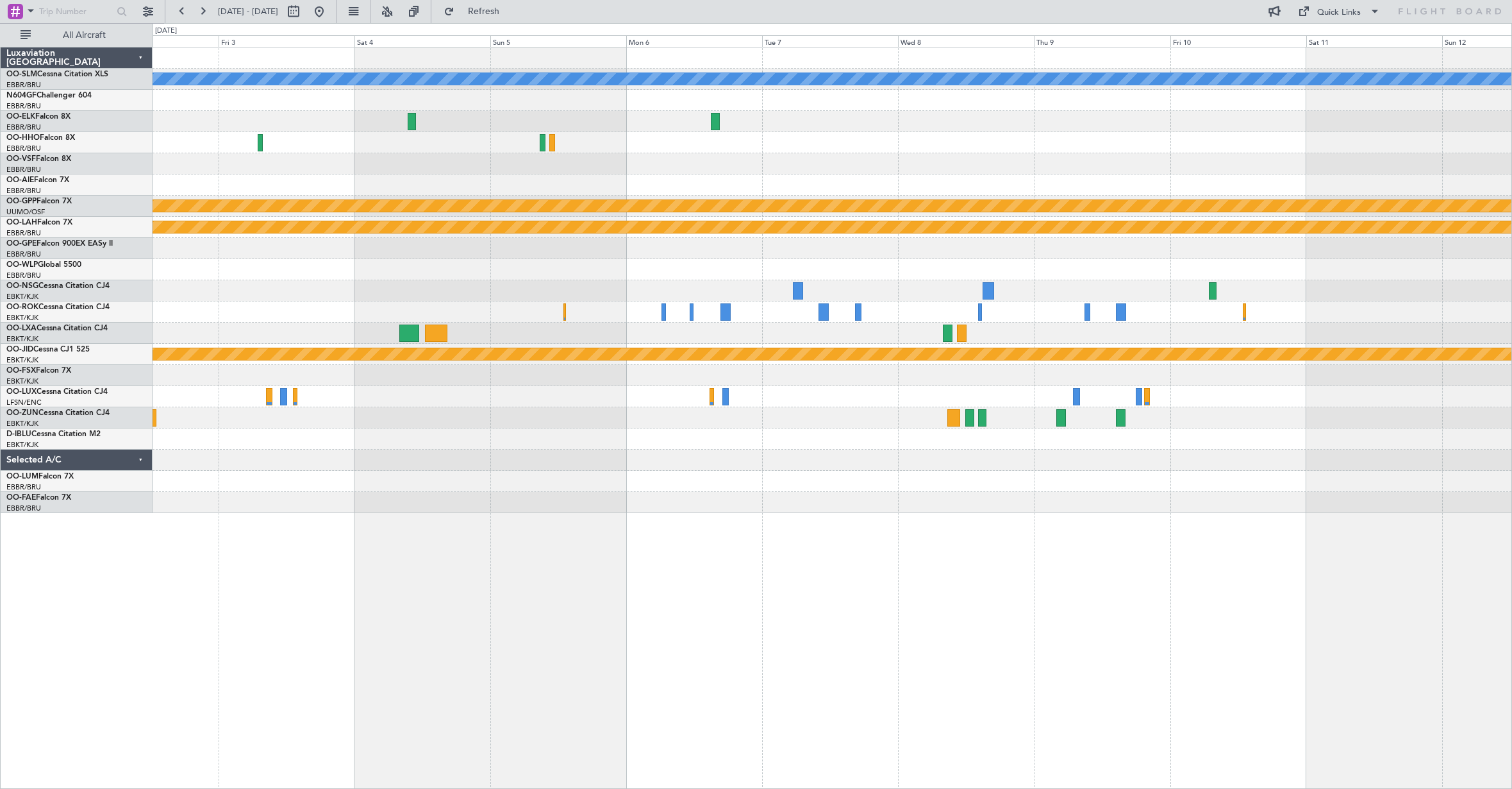
click at [1201, 333] on div "A/C Unavailable [GEOGRAPHIC_DATA] Grounded [GEOGRAPHIC_DATA] Planned [GEOGRAPHI…" at bounding box center [832, 280] width 1359 height 466
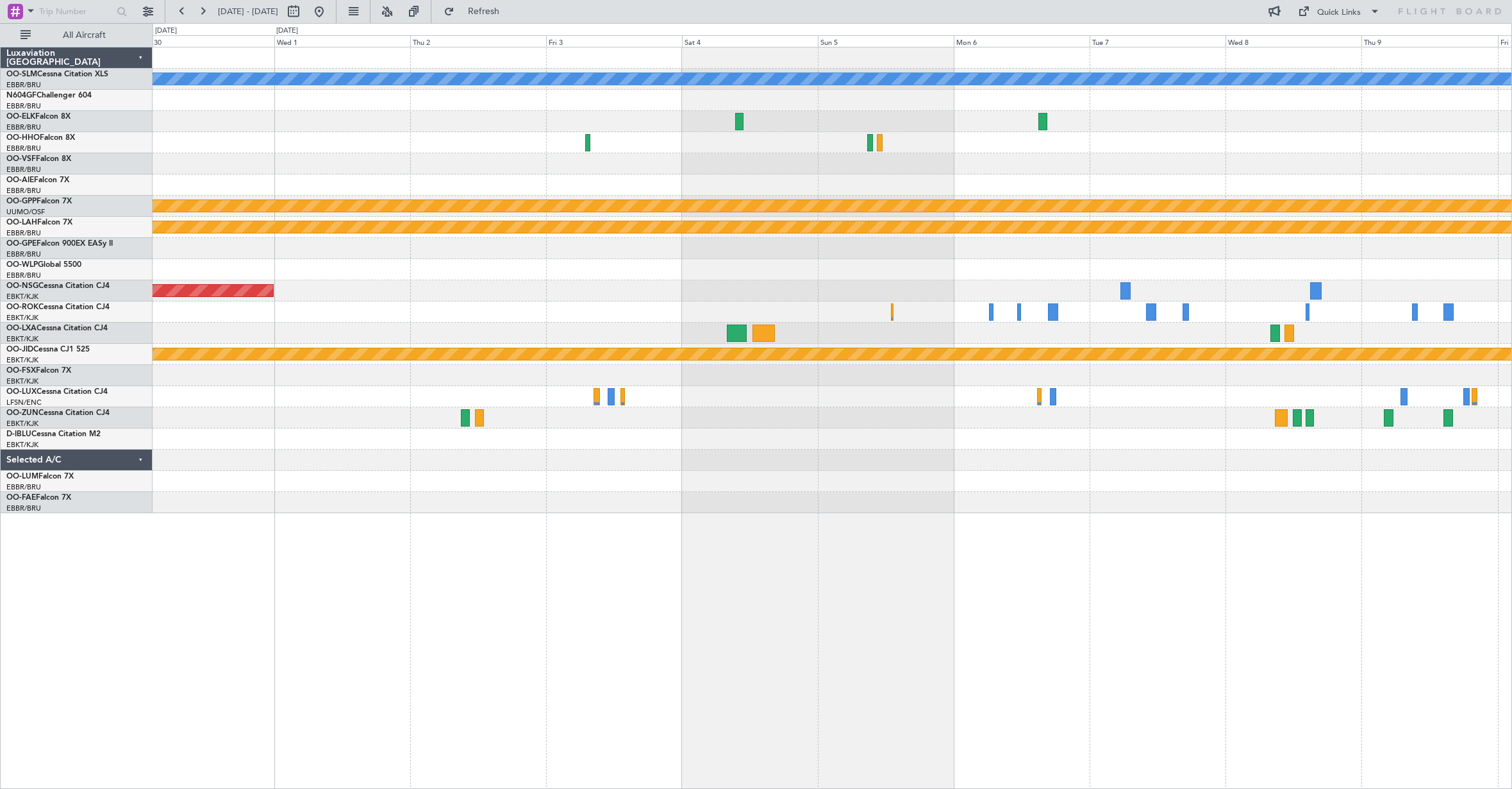
click at [1288, 340] on div "A/C Unavailable [GEOGRAPHIC_DATA] Grounded [GEOGRAPHIC_DATA] Planned [GEOGRAPHI…" at bounding box center [832, 280] width 1359 height 466
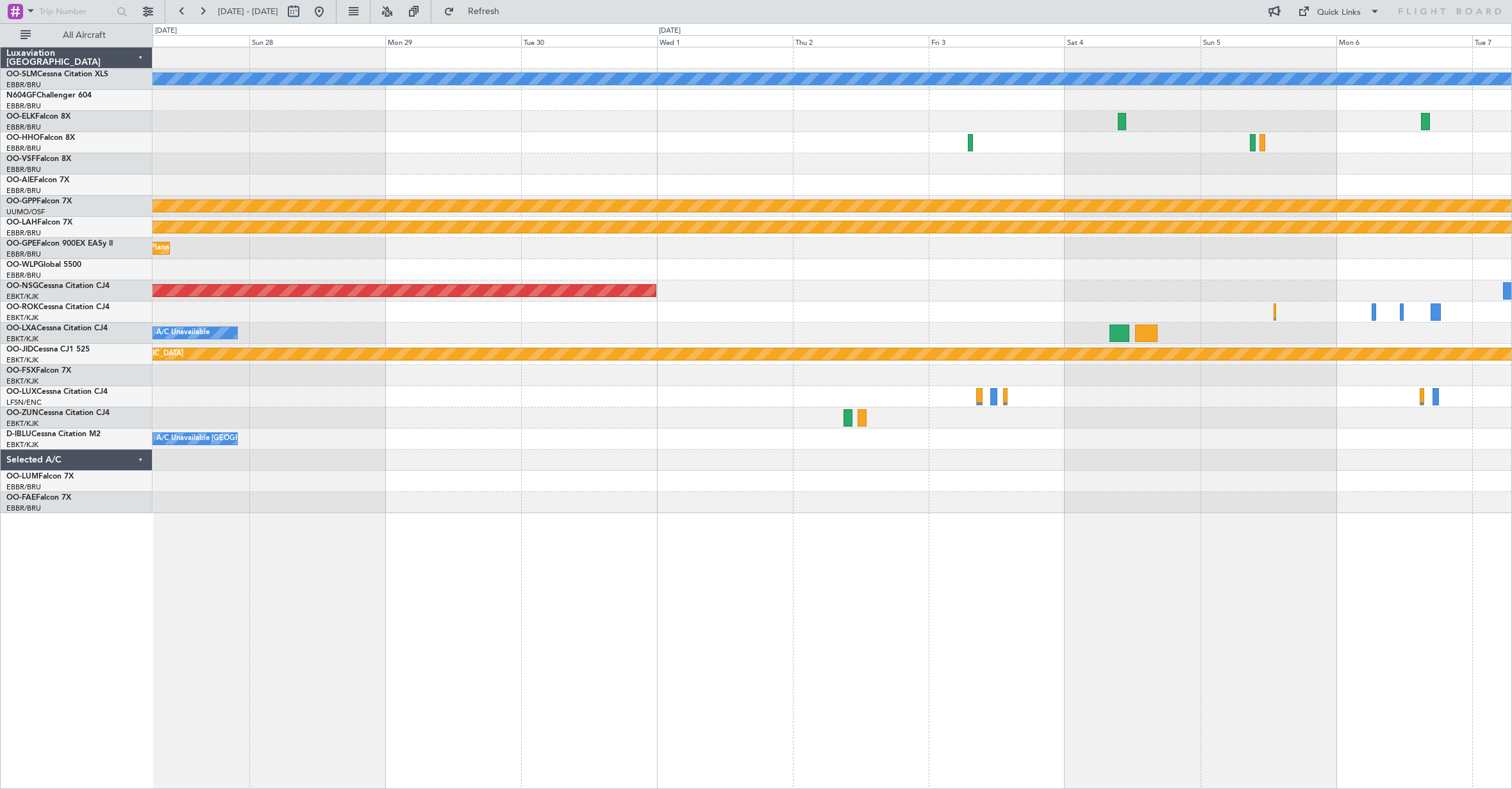
click at [1129, 320] on div "A/C Unavailable [GEOGRAPHIC_DATA] Planned Maint [GEOGRAPHIC_DATA]-[GEOGRAPHIC_D…" at bounding box center [832, 280] width 1359 height 466
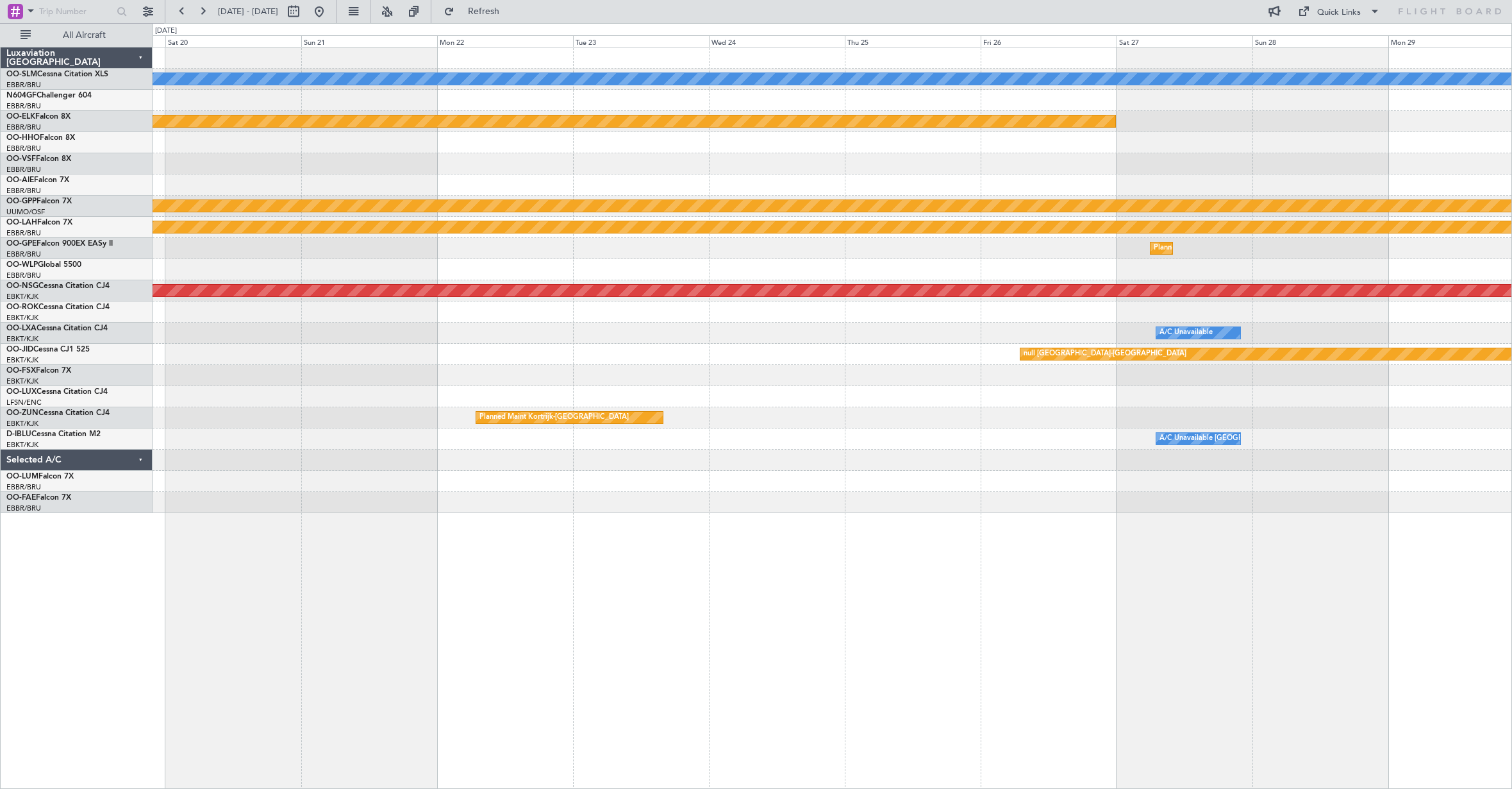
click at [1224, 324] on div "A/C Unavailable [GEOGRAPHIC_DATA] Planned Maint [GEOGRAPHIC_DATA]-[GEOGRAPHIC_D…" at bounding box center [832, 280] width 1359 height 466
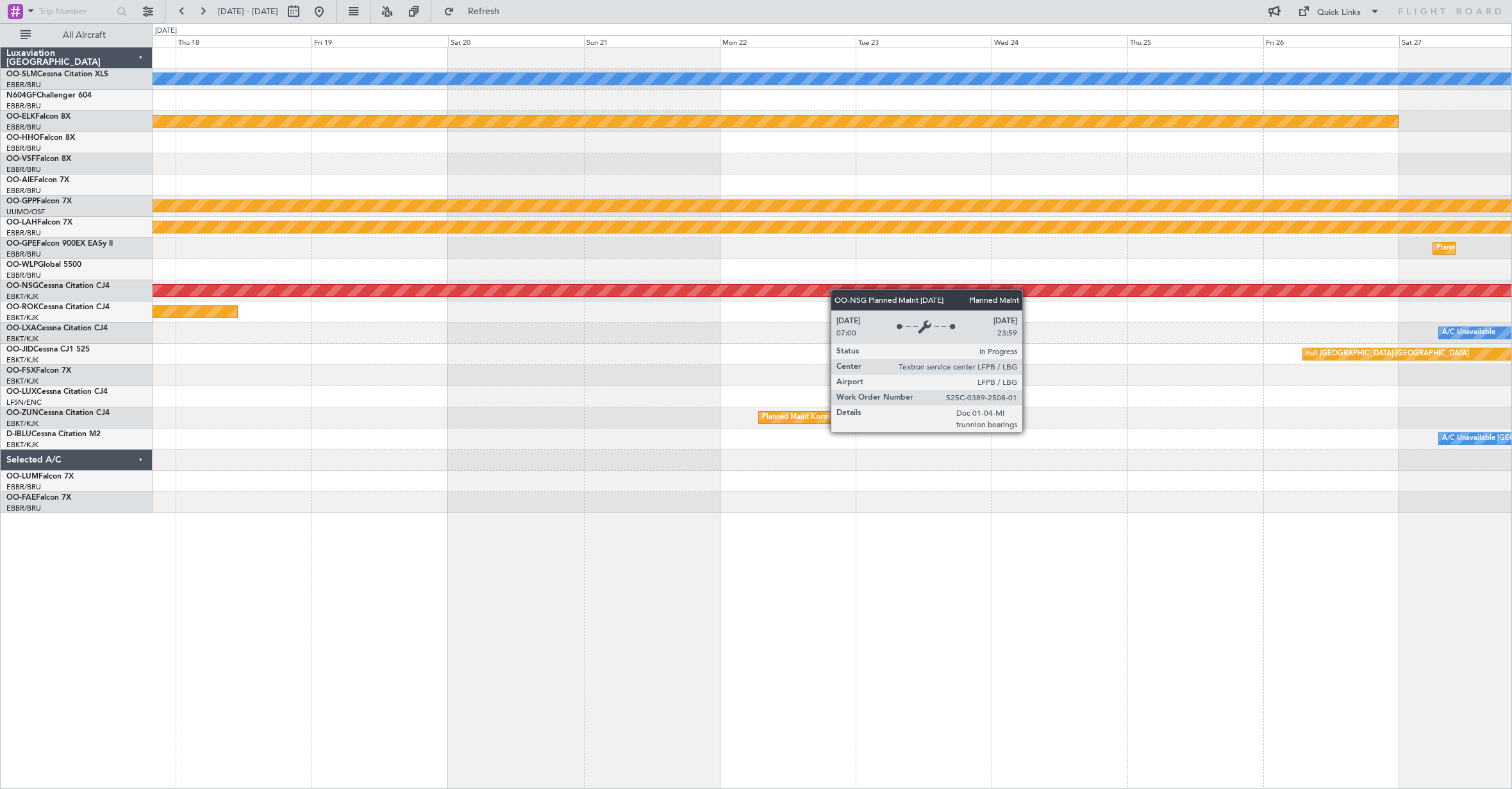
click at [1236, 334] on div "A/C Unavailable [GEOGRAPHIC_DATA] Planned Maint [GEOGRAPHIC_DATA]-[GEOGRAPHIC_D…" at bounding box center [832, 280] width 1359 height 466
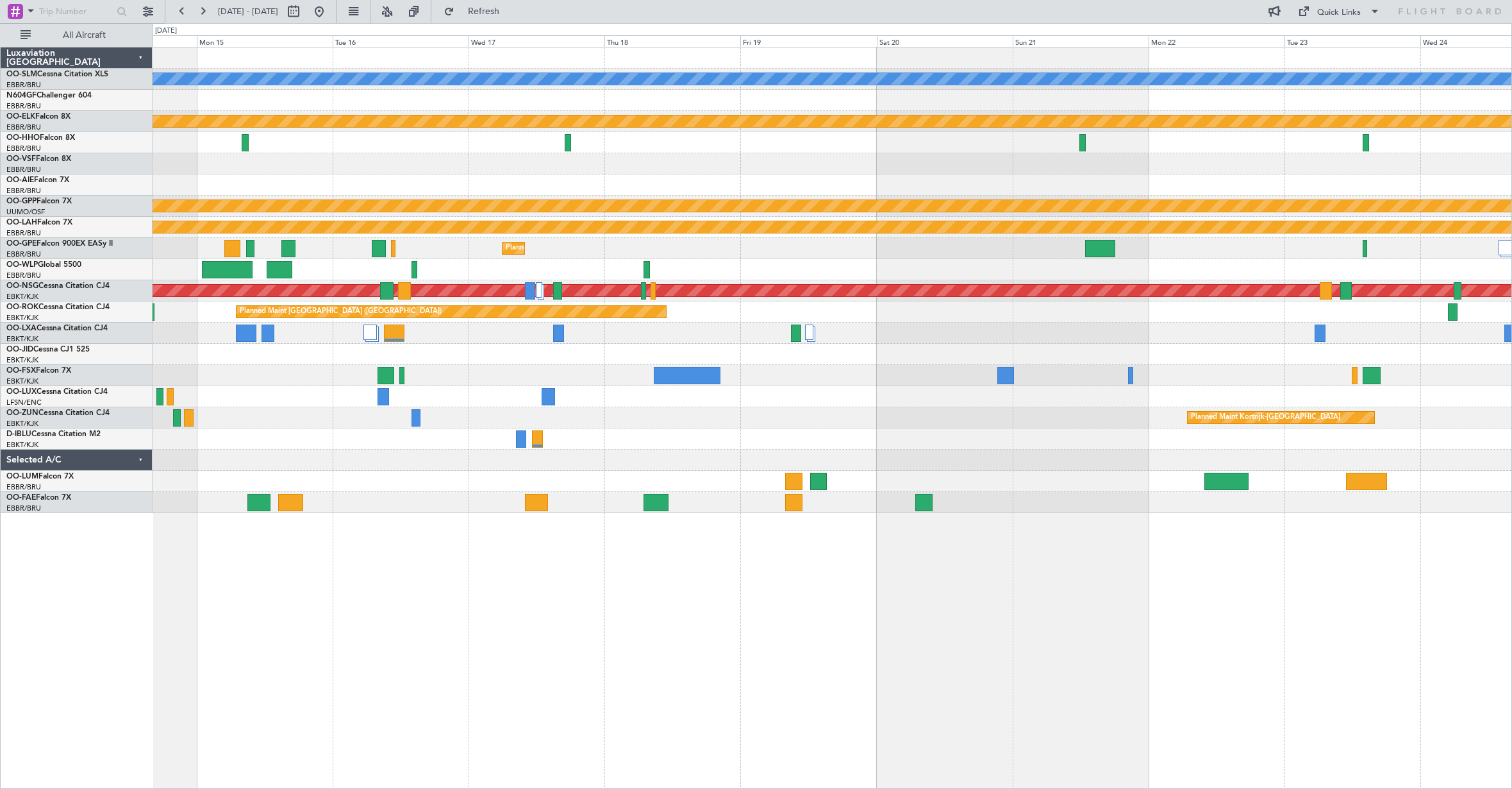
click at [950, 389] on div at bounding box center [832, 396] width 1359 height 21
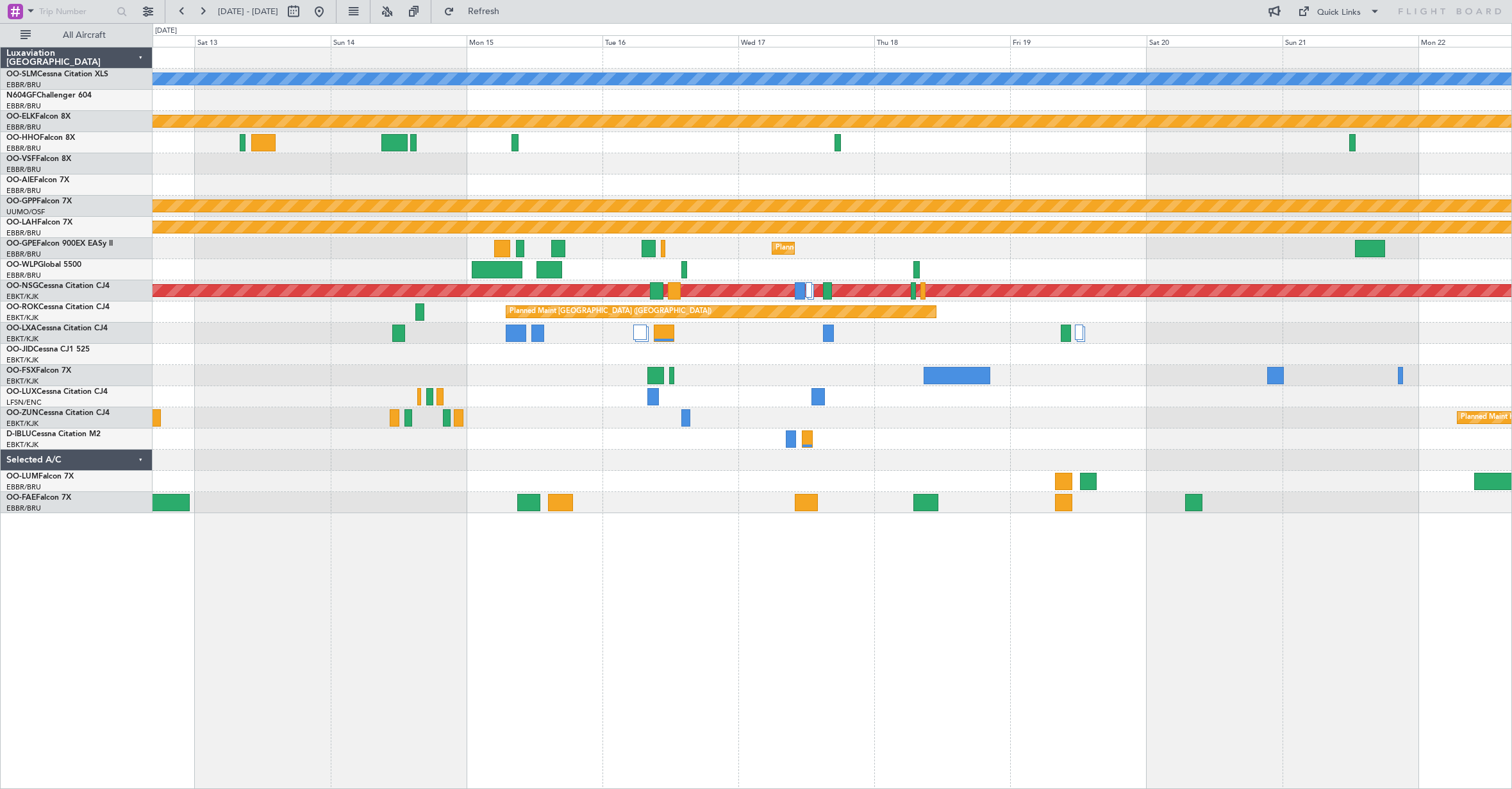
click at [754, 381] on div "Planned Maint Kortrijk-[GEOGRAPHIC_DATA]" at bounding box center [832, 375] width 1359 height 21
